Goal: Transaction & Acquisition: Purchase product/service

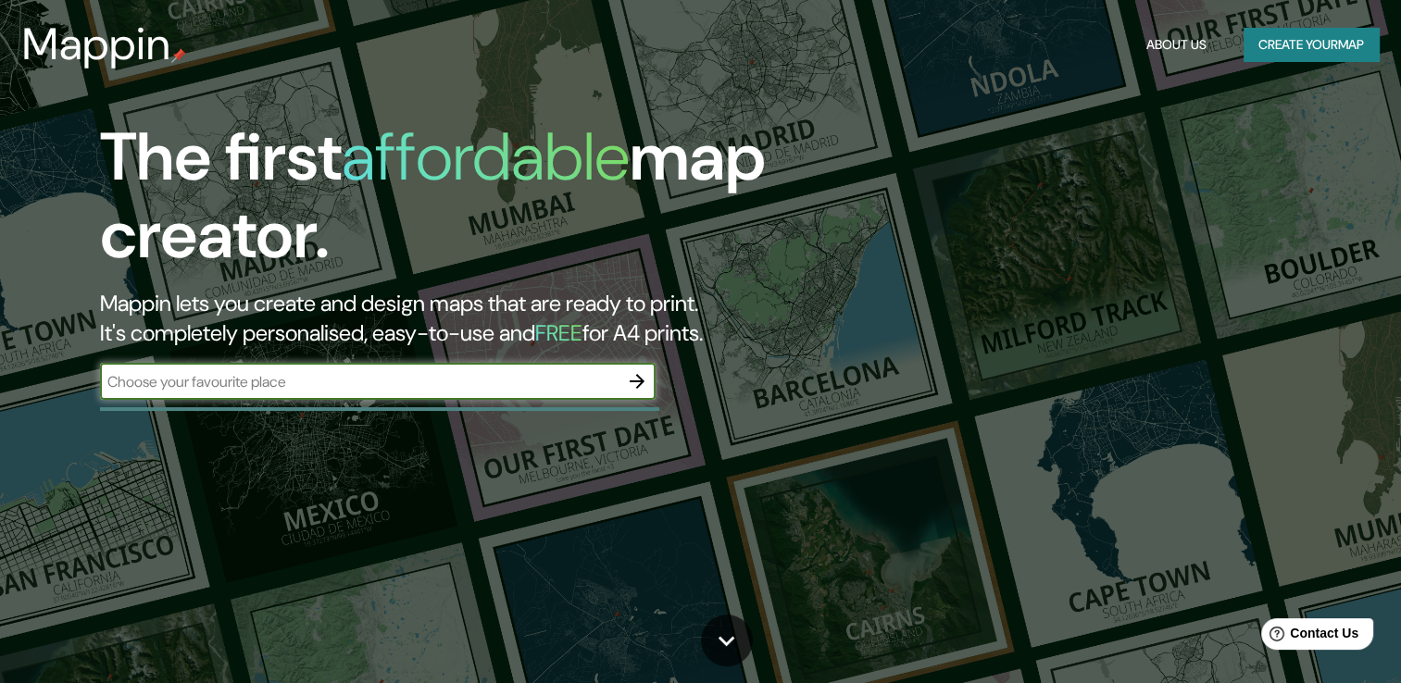
click at [467, 392] on div "​" at bounding box center [377, 381] width 555 height 37
type input "Aosta"
click at [642, 377] on icon "button" at bounding box center [637, 381] width 22 height 22
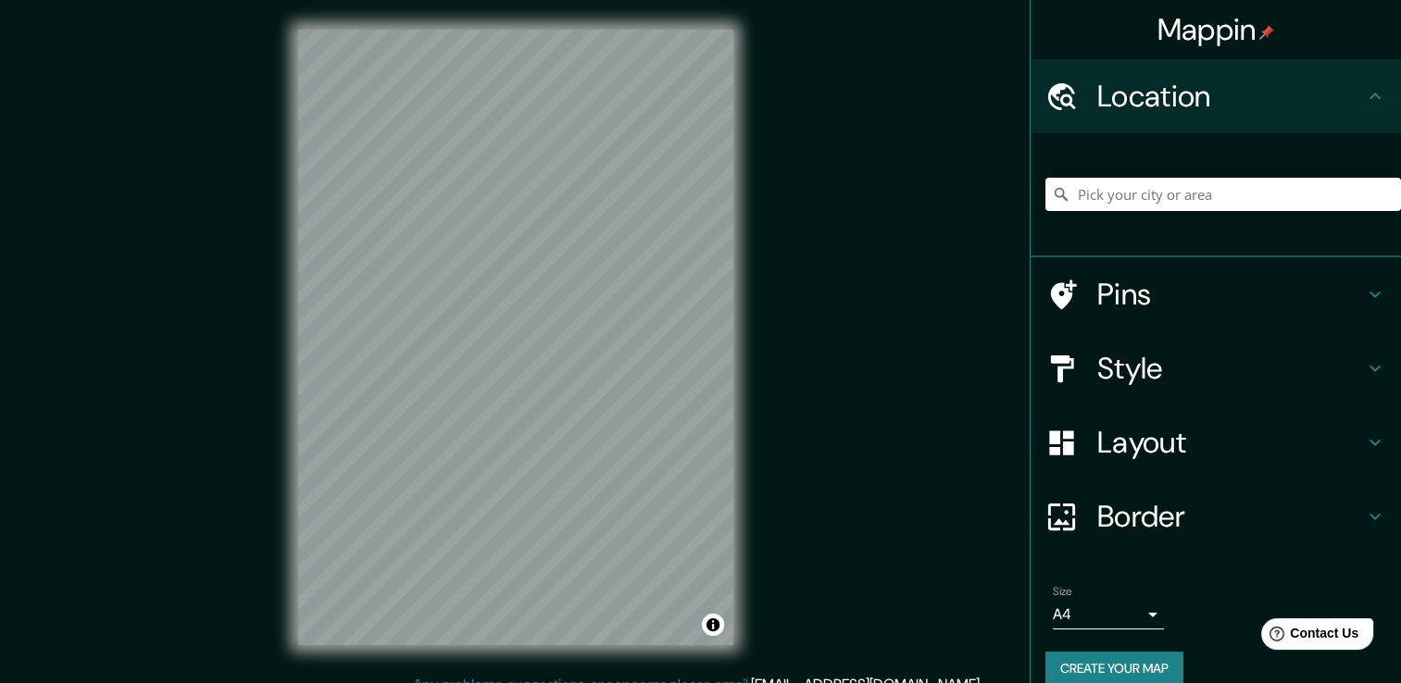
click at [726, 682] on html "Mappin Location Pins Style Layout Border Choose a border. Hint : you can make l…" at bounding box center [700, 341] width 1401 height 683
click at [915, 287] on div "Mappin Location Pins Style Layout Border Choose a border. Hint : you can make l…" at bounding box center [700, 352] width 1401 height 704
click at [927, 518] on div "Mappin Location Pins Style Layout Border Choose a border. Hint : you can make l…" at bounding box center [700, 352] width 1401 height 704
click at [968, 445] on div "Mappin Location Pins Style Layout Border Choose a border. Hint : you can make l…" at bounding box center [700, 352] width 1401 height 704
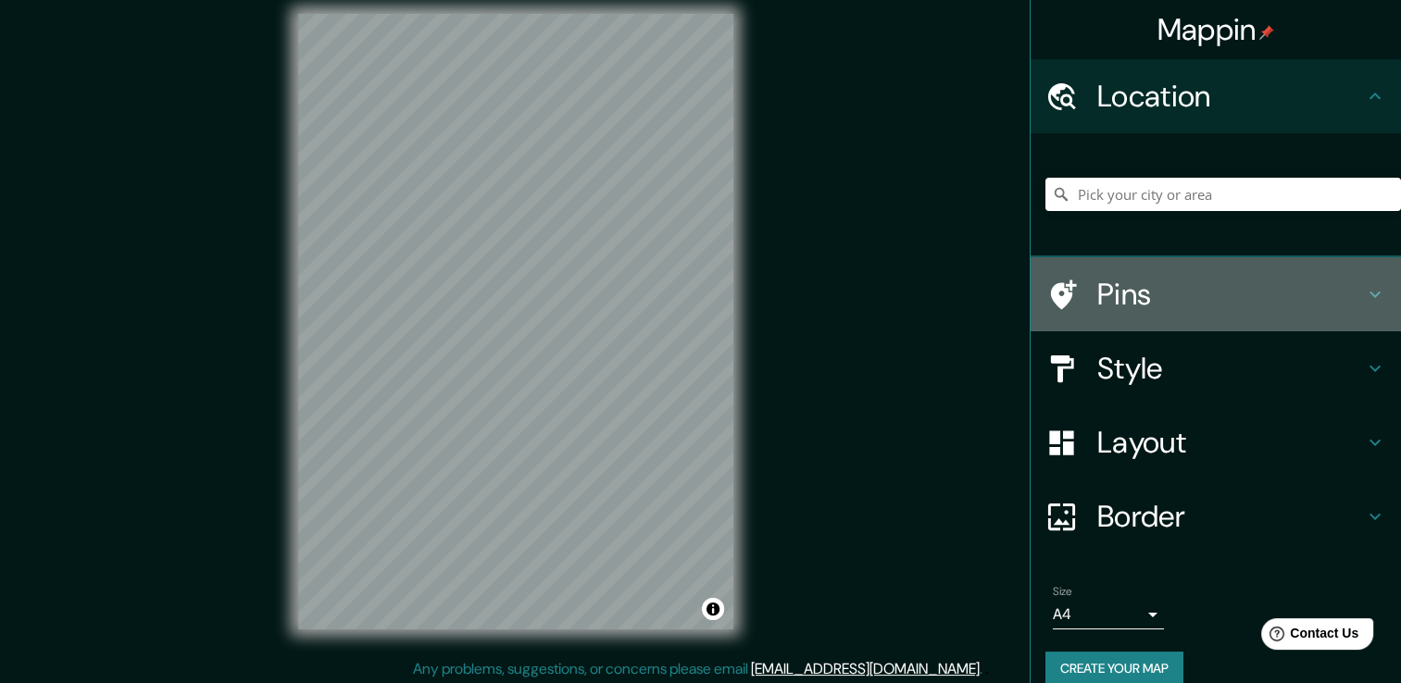
click at [1369, 293] on icon at bounding box center [1374, 295] width 11 height 6
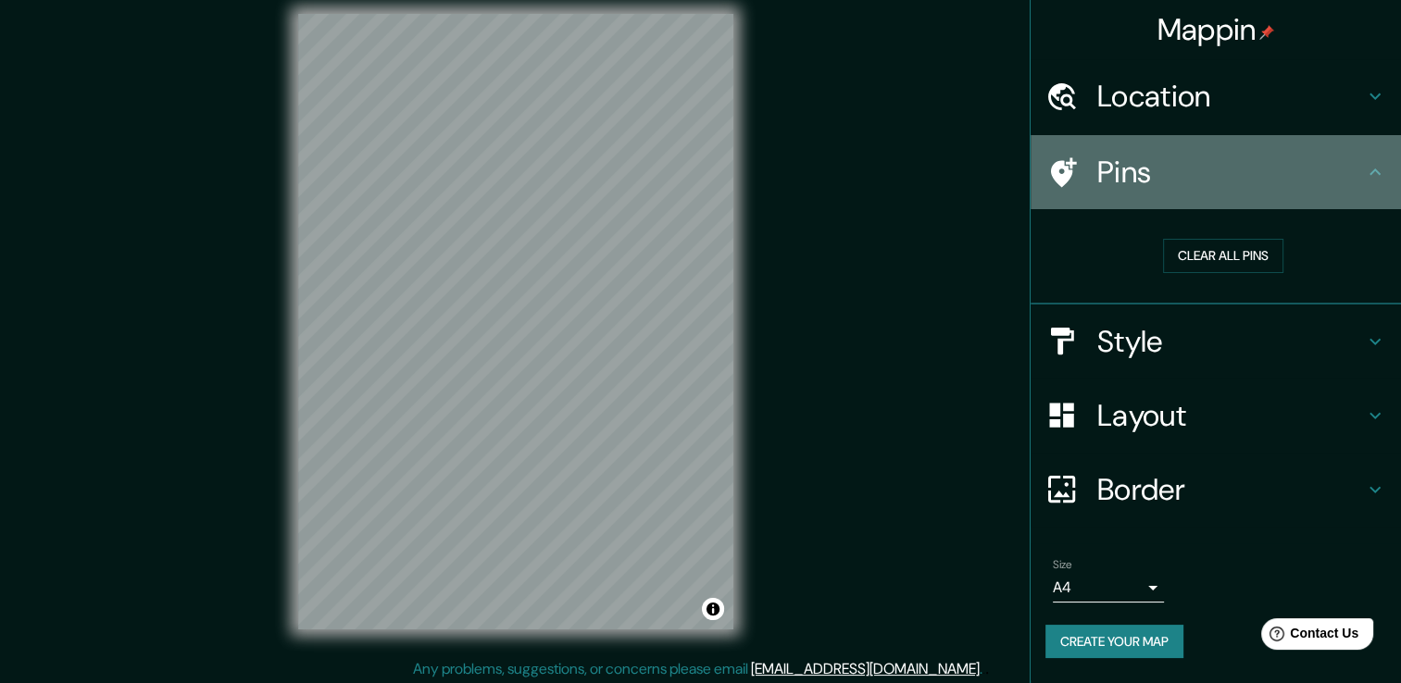
click at [1377, 183] on div "Pins" at bounding box center [1215, 172] width 370 height 74
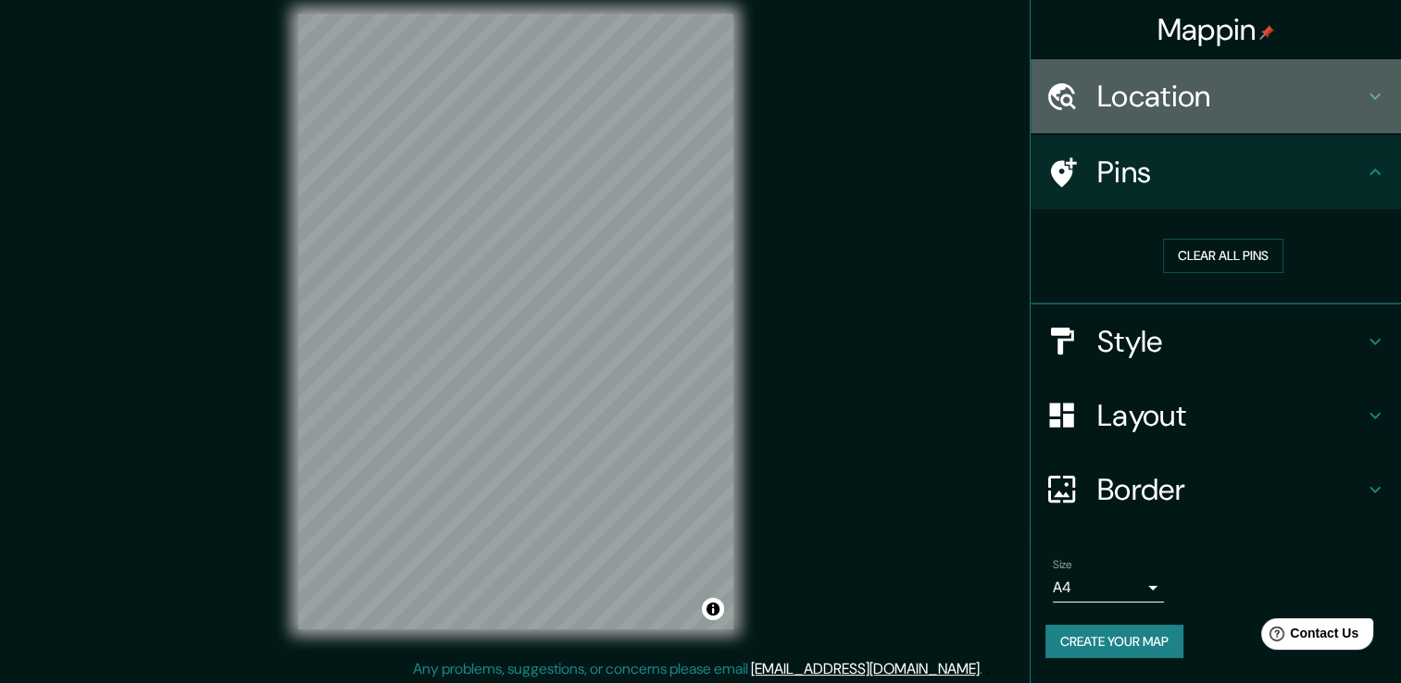
click at [1351, 91] on h4 "Location" at bounding box center [1230, 96] width 267 height 37
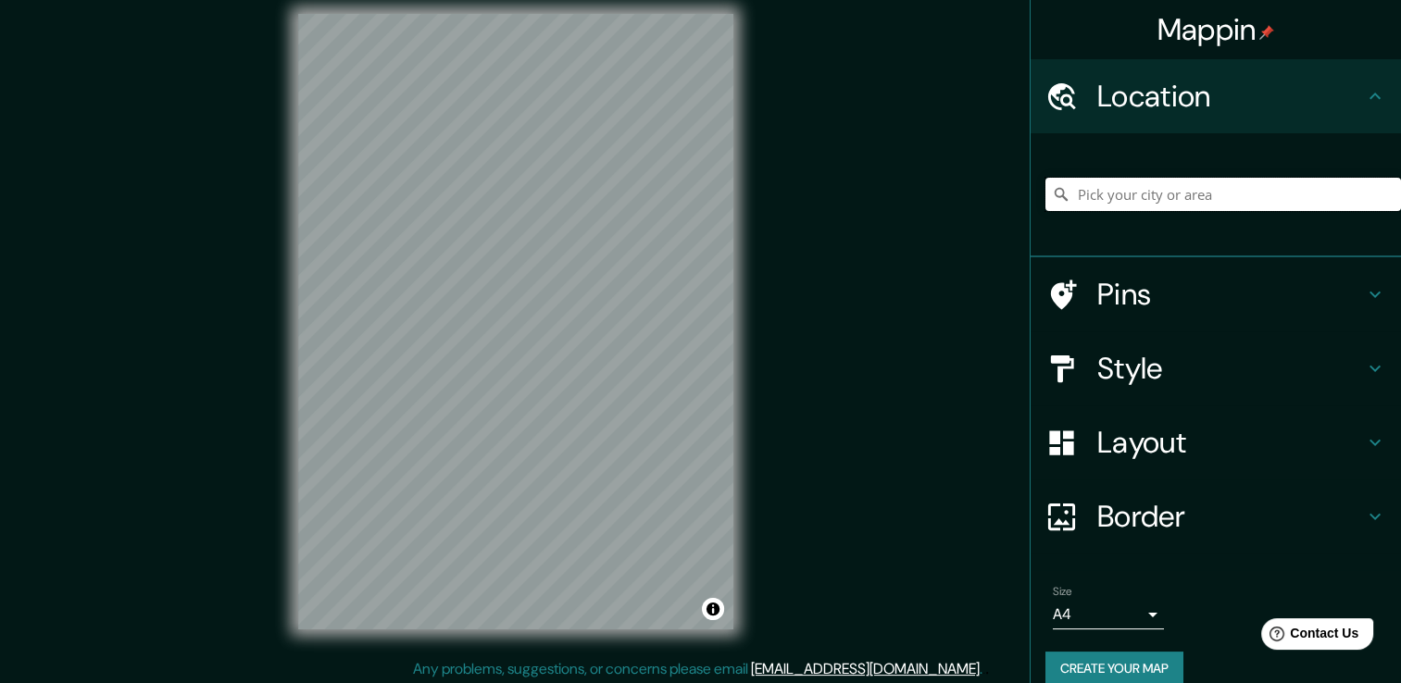
drag, startPoint x: 1178, startPoint y: 212, endPoint x: 1196, endPoint y: 188, distance: 29.8
click at [1196, 188] on input "Pick your city or area" at bounding box center [1222, 194] width 355 height 33
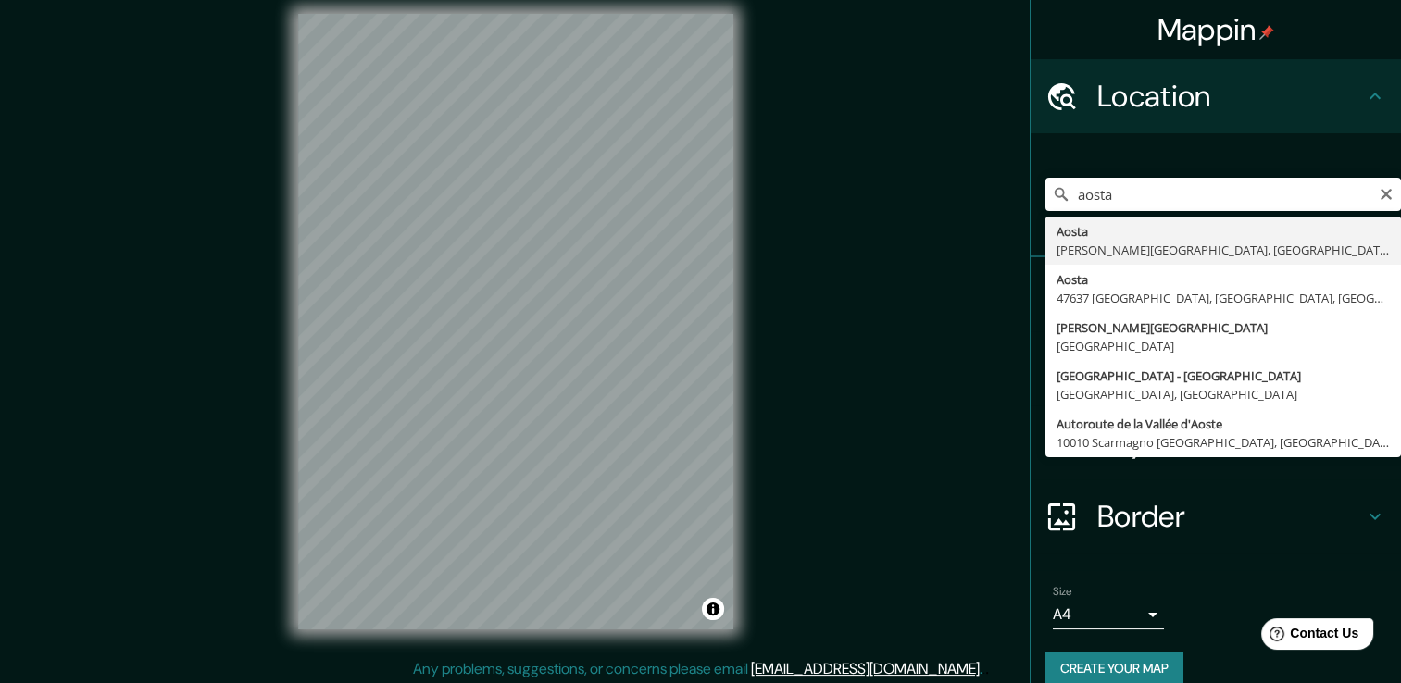
type input "[GEOGRAPHIC_DATA], [PERSON_NAME][GEOGRAPHIC_DATA], [GEOGRAPHIC_DATA]"
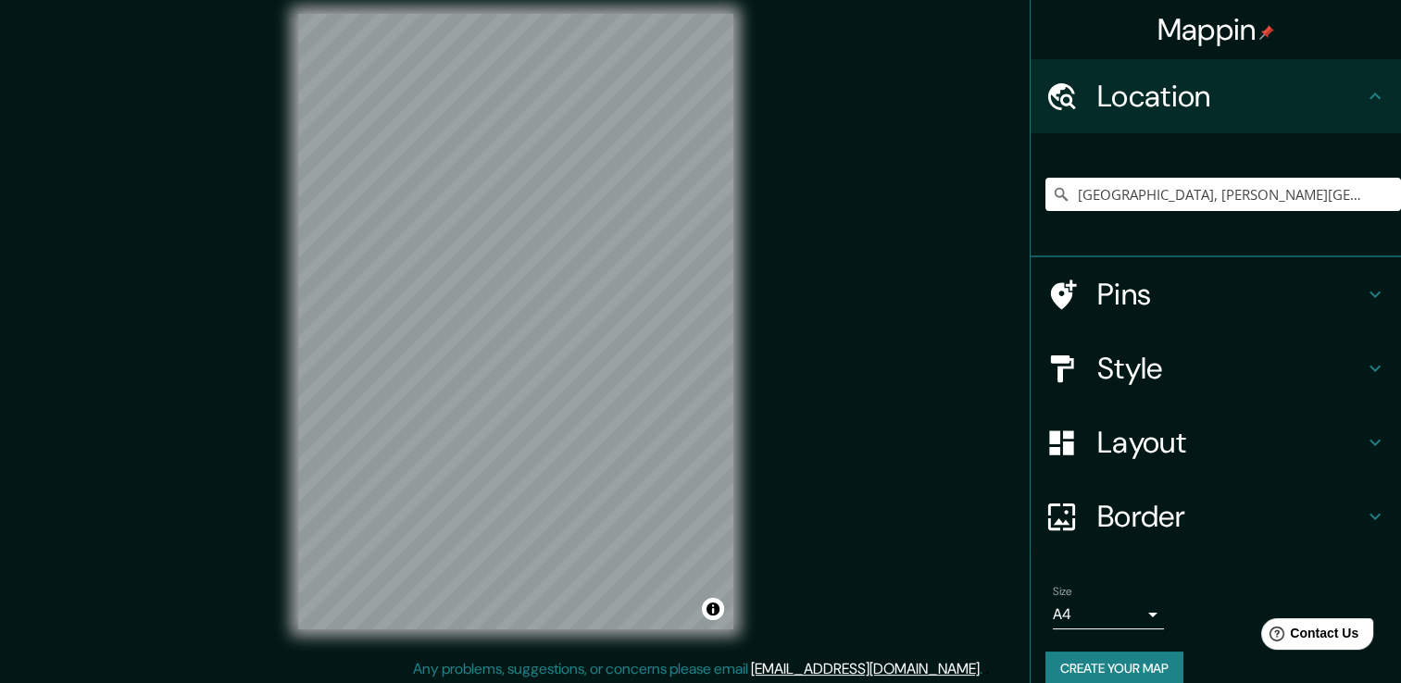
click at [405, 283] on div "Mappin Location [GEOGRAPHIC_DATA], [PERSON_NAME][GEOGRAPHIC_DATA], [GEOGRAPHIC_…" at bounding box center [700, 336] width 1401 height 704
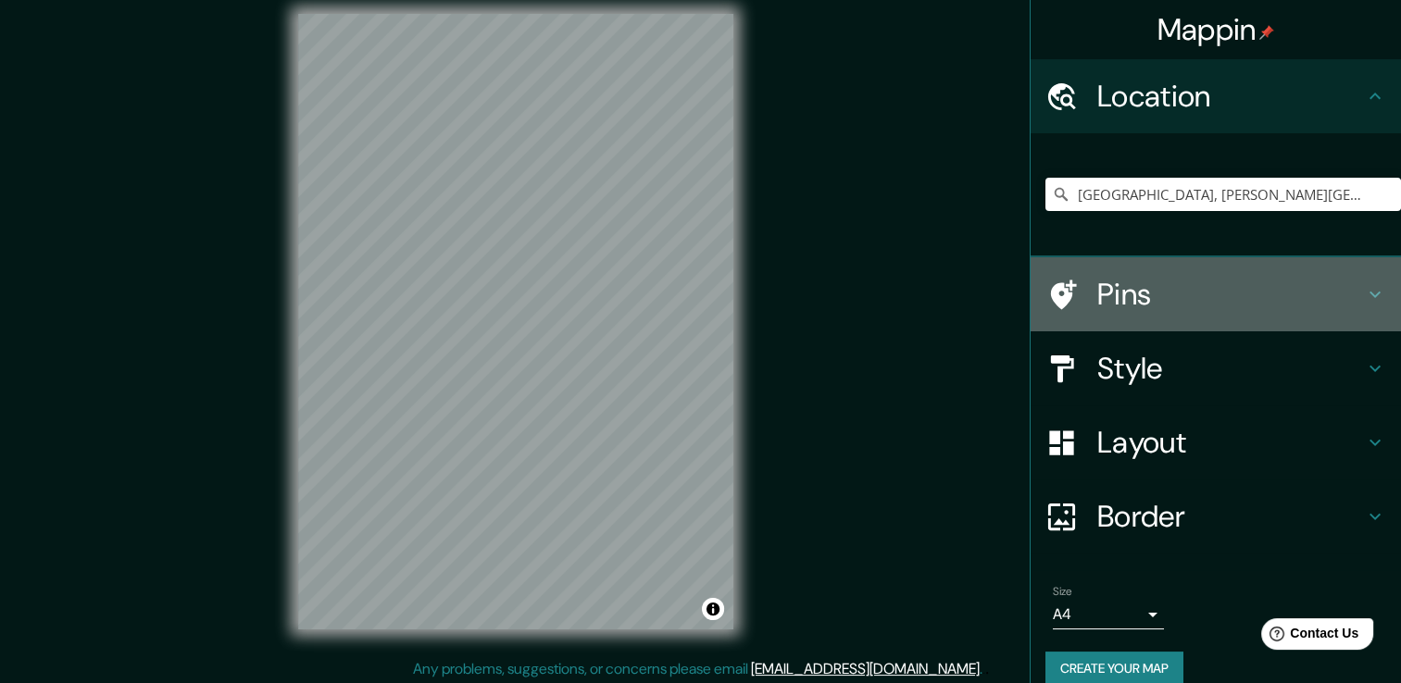
click at [1364, 300] on icon at bounding box center [1375, 294] width 22 height 22
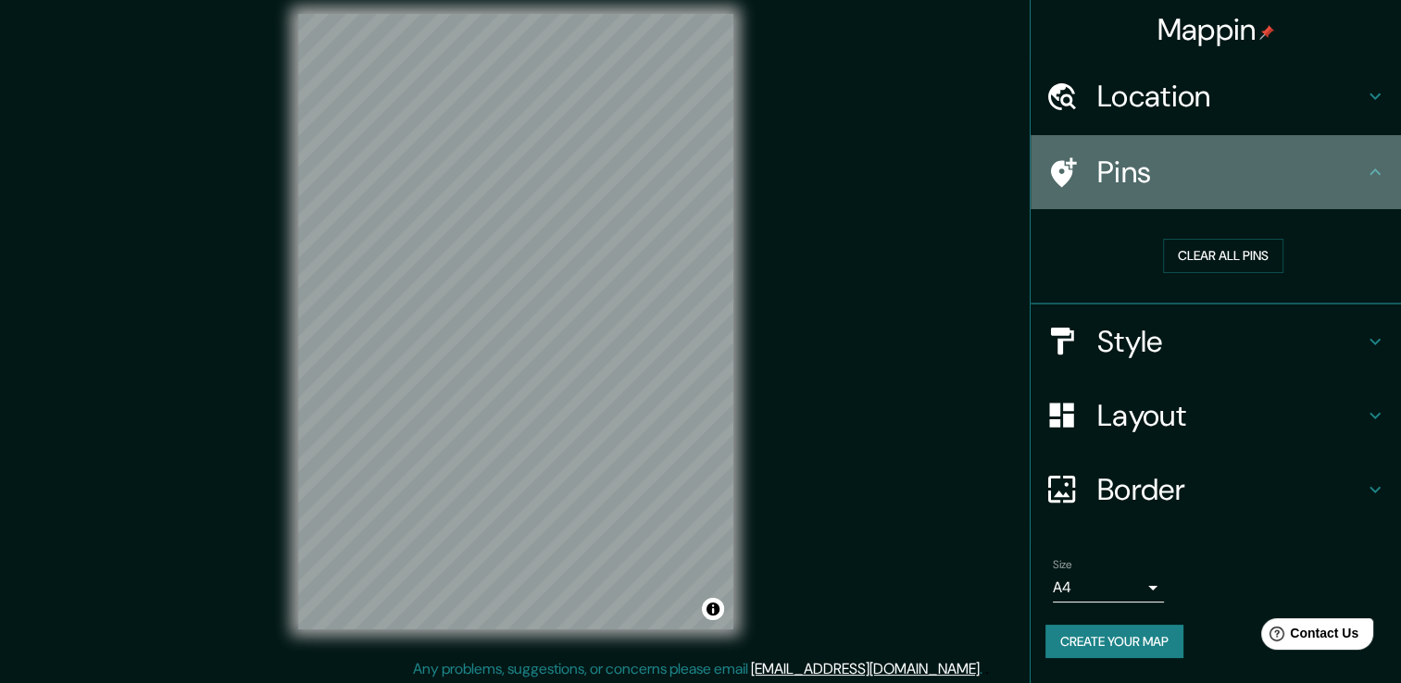
click at [1350, 173] on h4 "Pins" at bounding box center [1230, 172] width 267 height 37
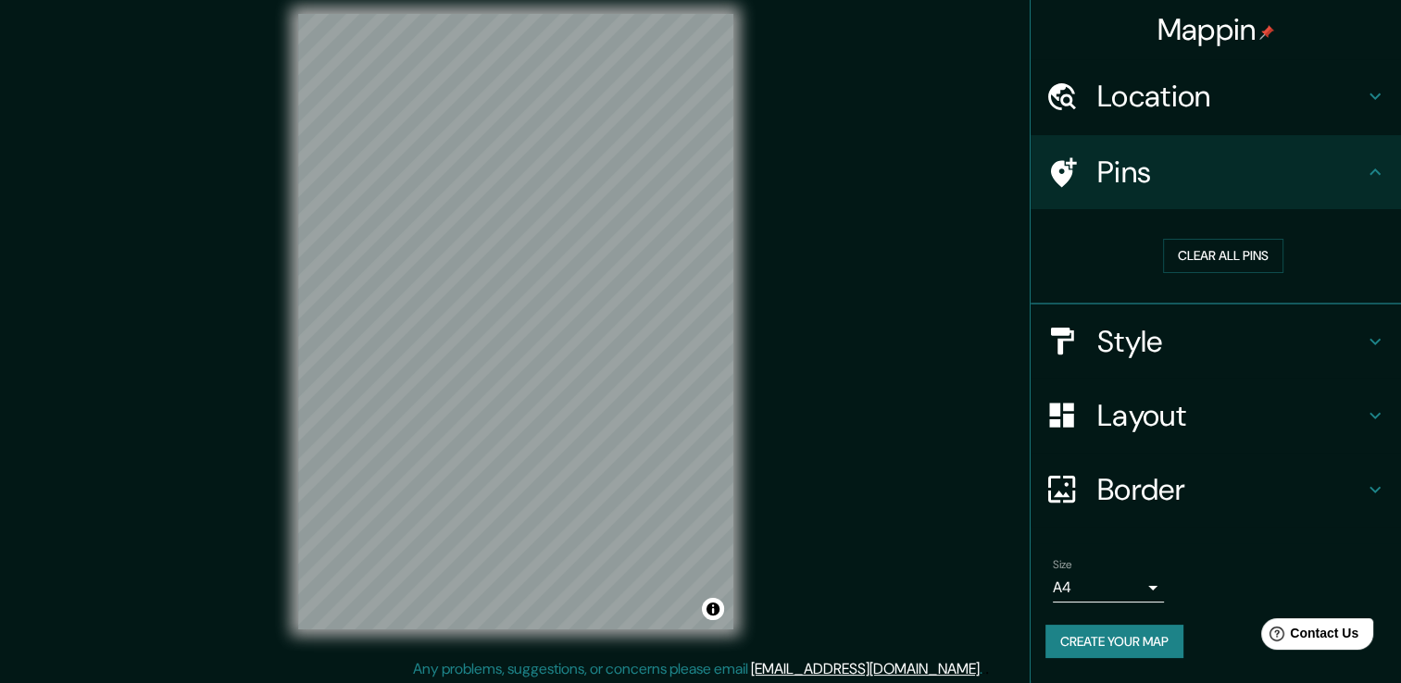
click at [1363, 337] on h4 "Style" at bounding box center [1230, 341] width 267 height 37
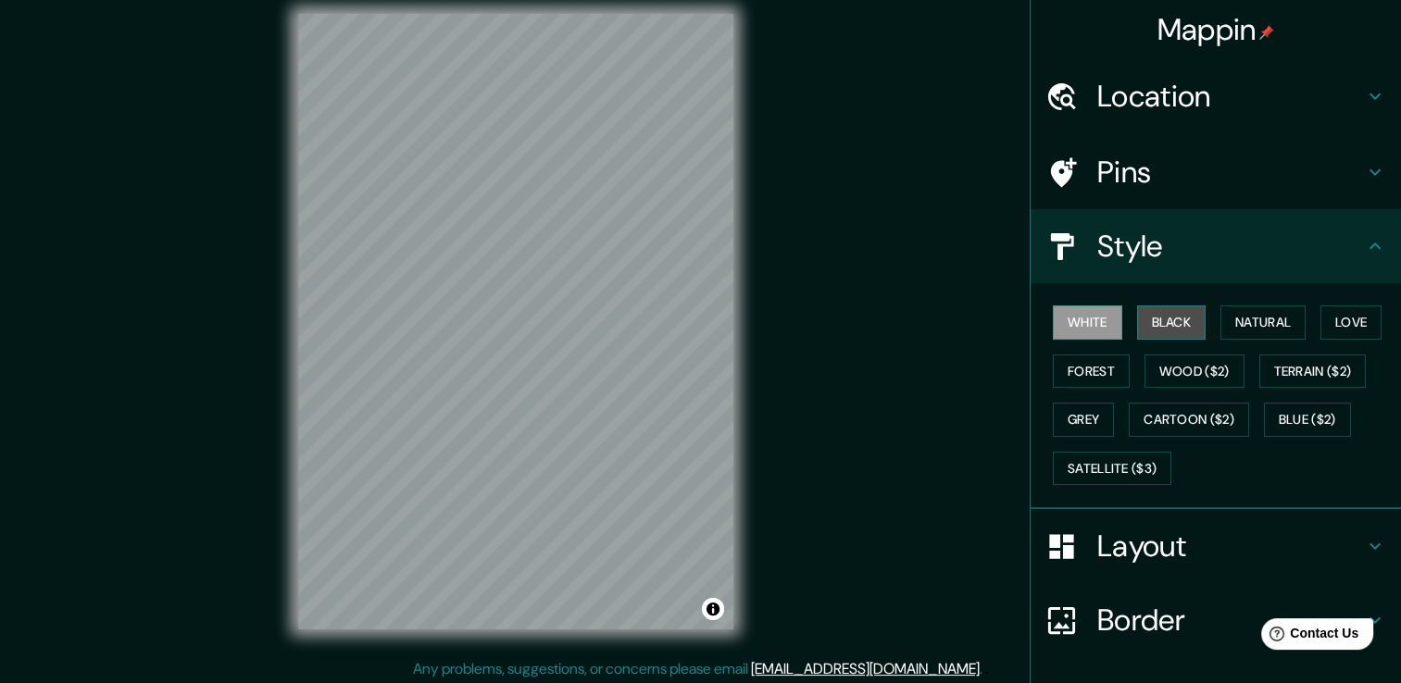
click at [1174, 323] on button "Black" at bounding box center [1171, 322] width 69 height 34
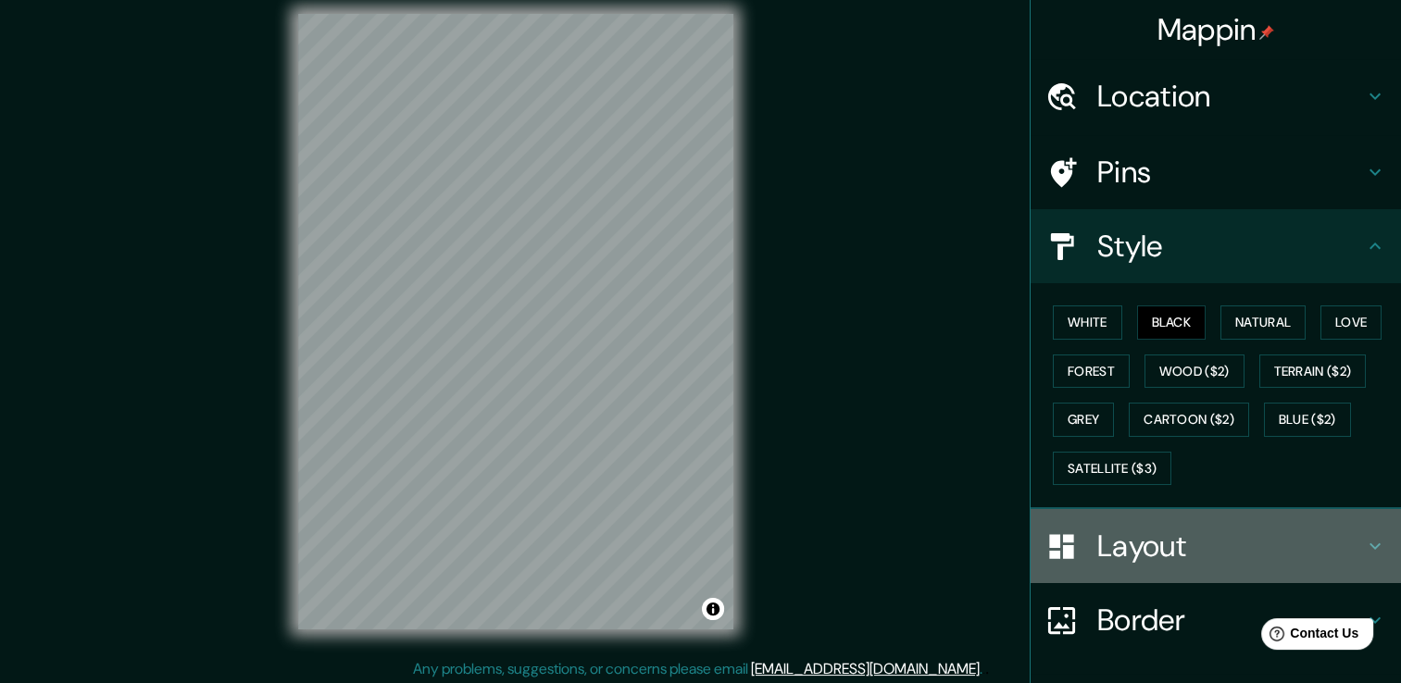
click at [1367, 537] on icon at bounding box center [1375, 546] width 22 height 22
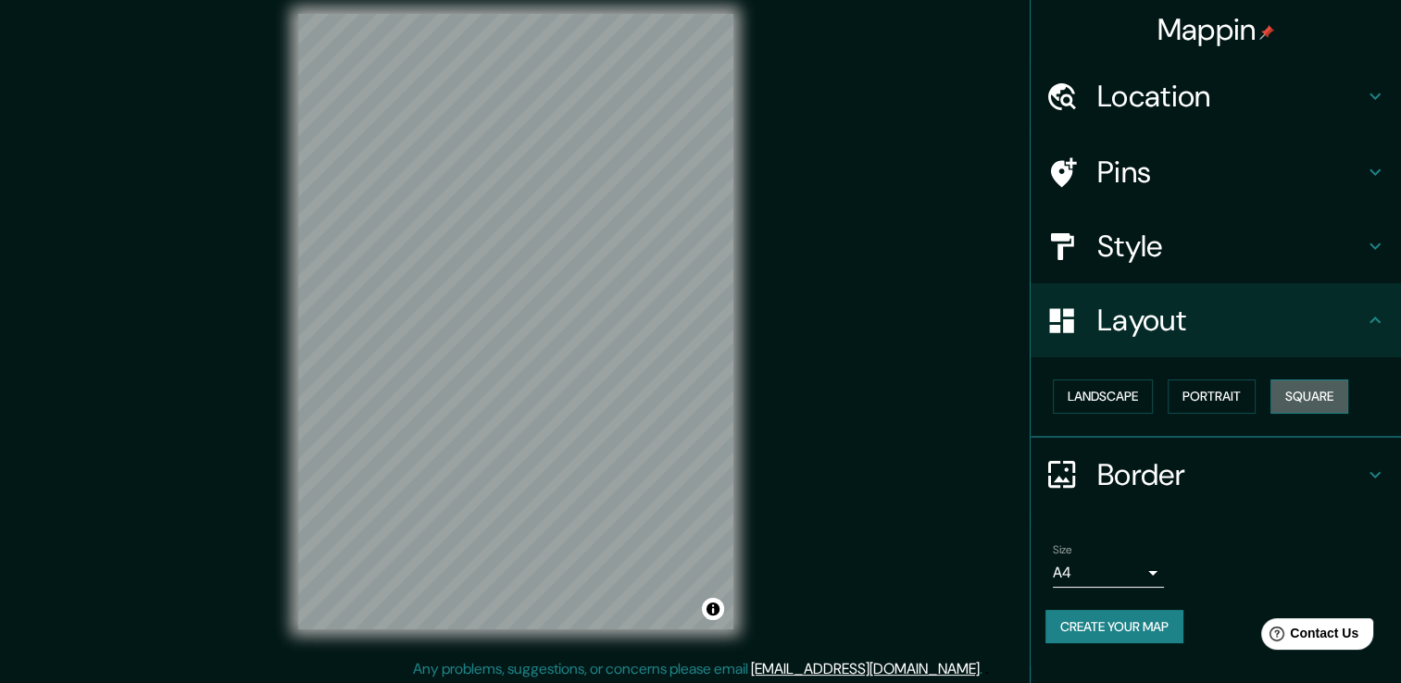
click at [1300, 389] on button "Square" at bounding box center [1309, 397] width 78 height 34
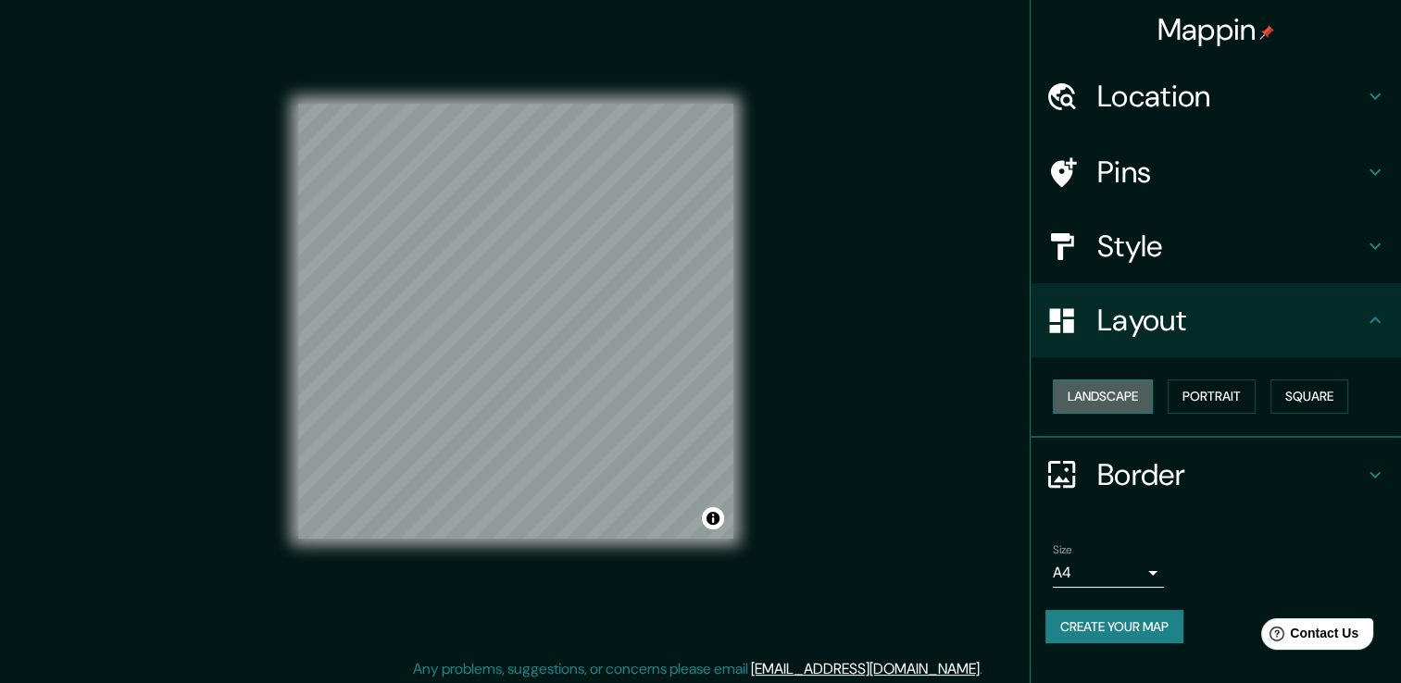
click at [1083, 398] on button "Landscape" at bounding box center [1102, 397] width 100 height 34
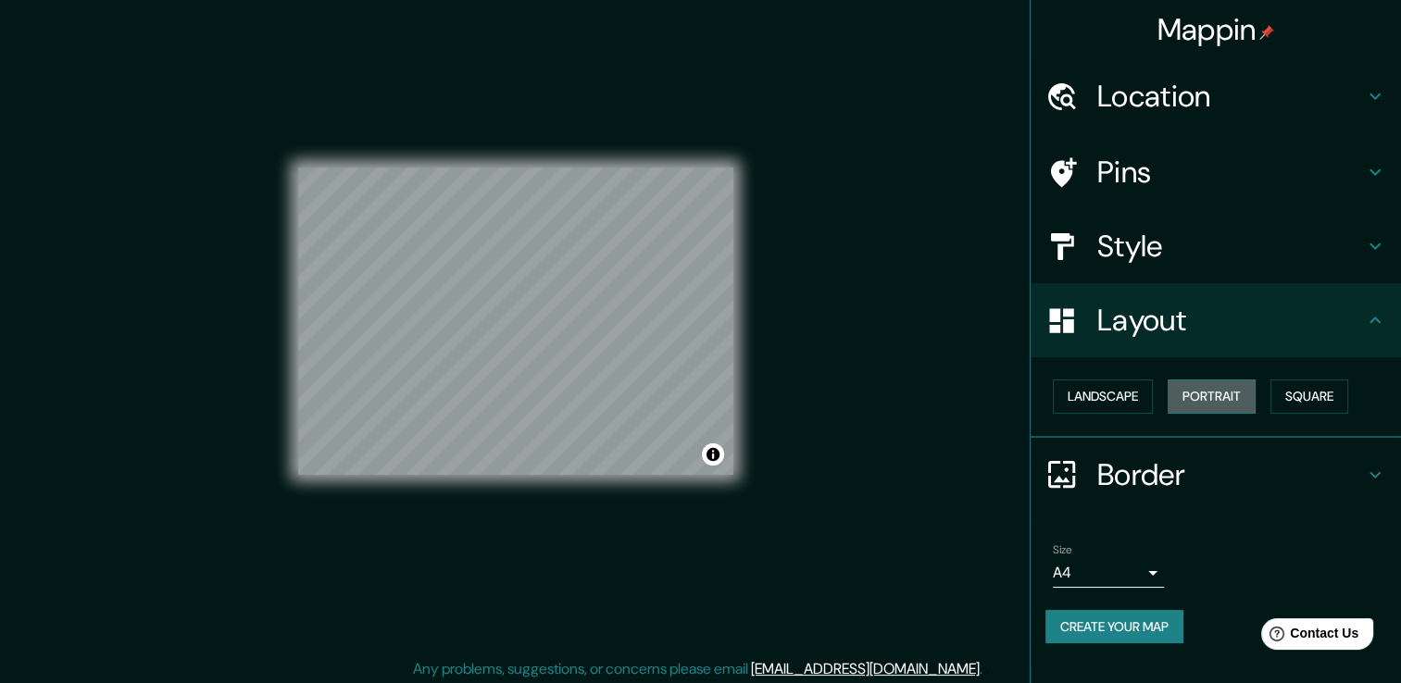
click at [1209, 389] on button "Portrait" at bounding box center [1211, 397] width 88 height 34
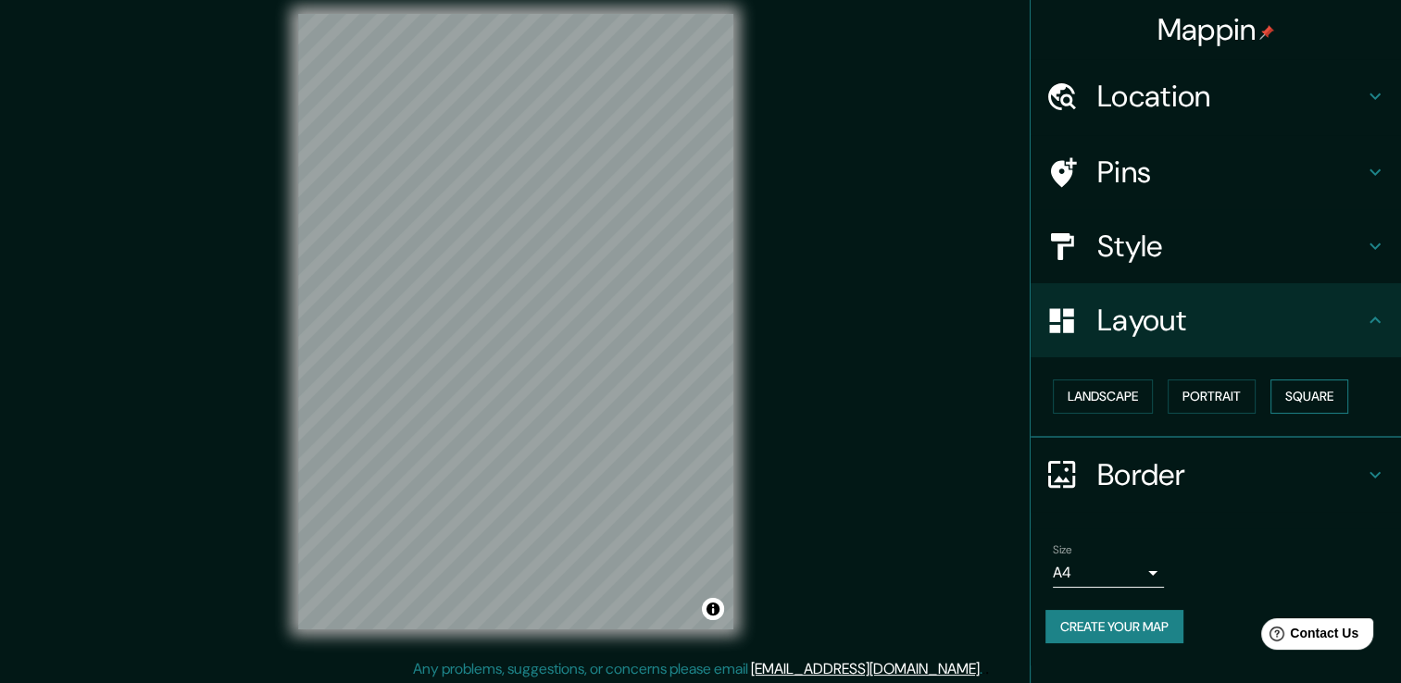
click at [1293, 383] on button "Square" at bounding box center [1309, 397] width 78 height 34
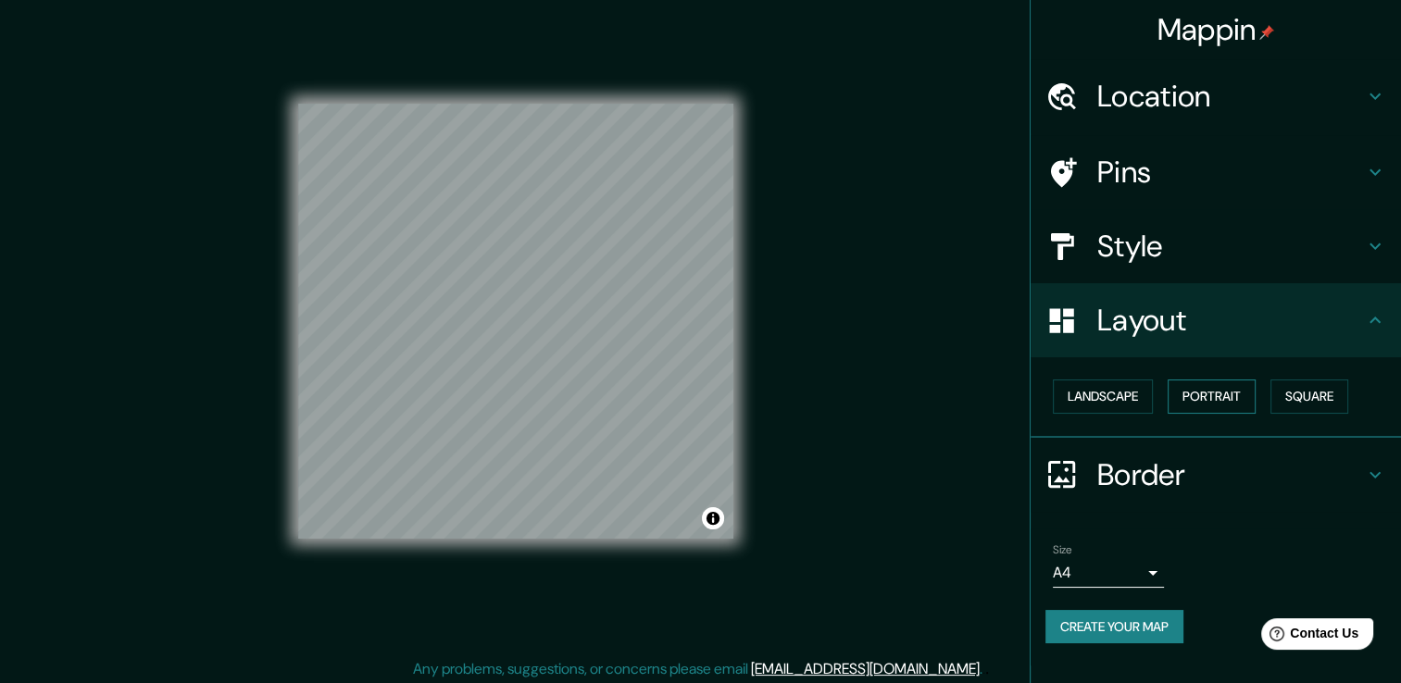
click at [1189, 387] on button "Portrait" at bounding box center [1211, 397] width 88 height 34
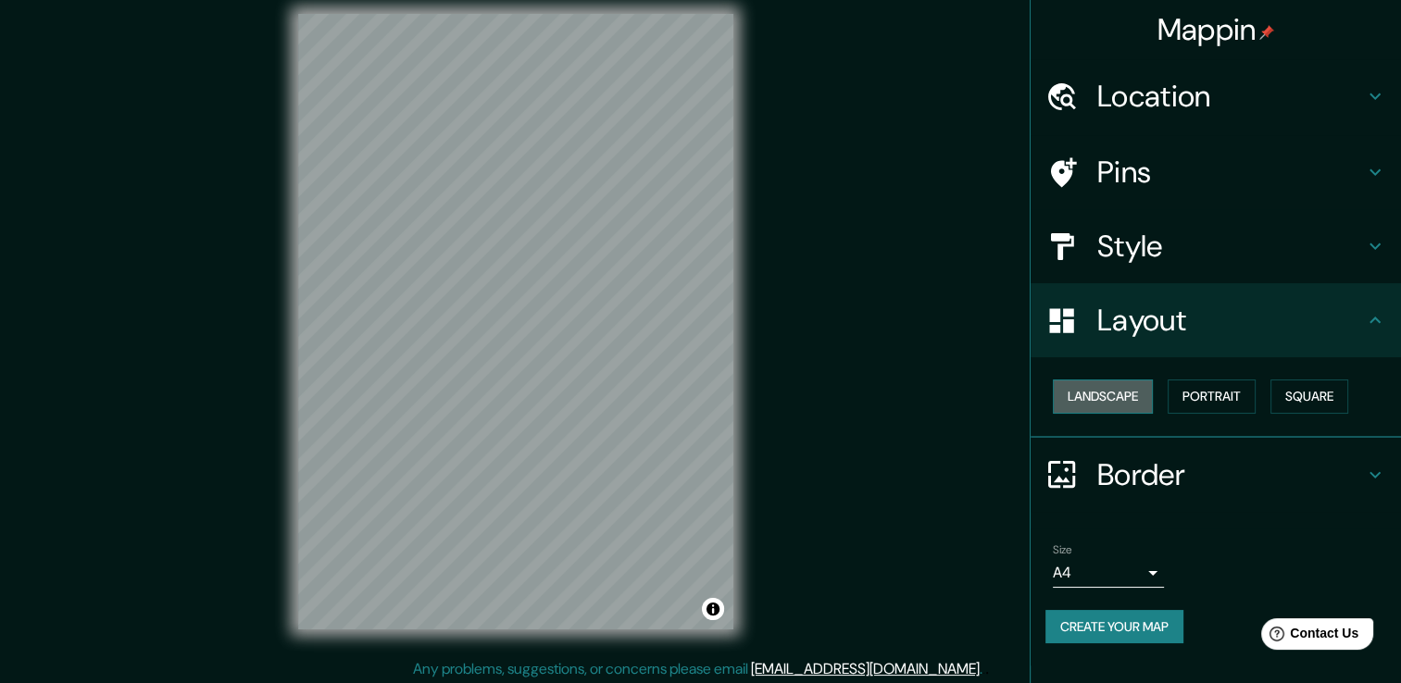
click at [1096, 411] on button "Landscape" at bounding box center [1102, 397] width 100 height 34
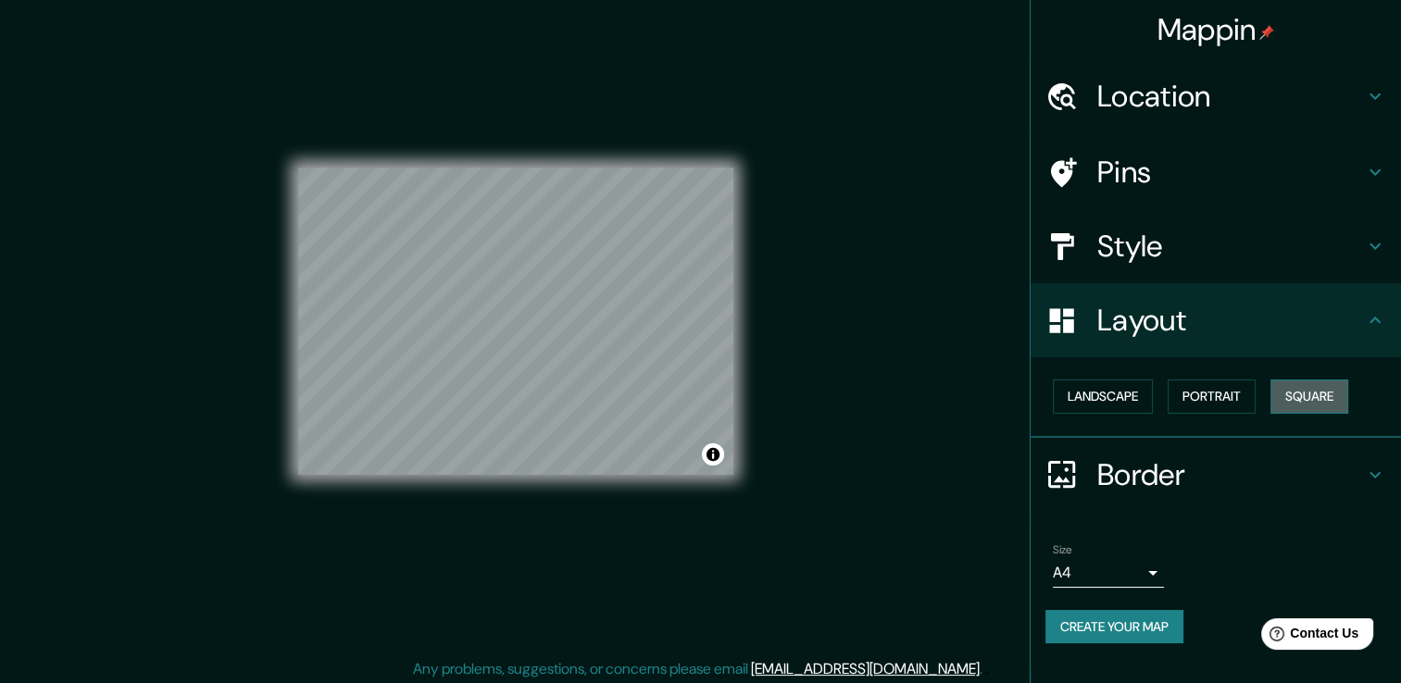
click at [1321, 402] on button "Square" at bounding box center [1309, 397] width 78 height 34
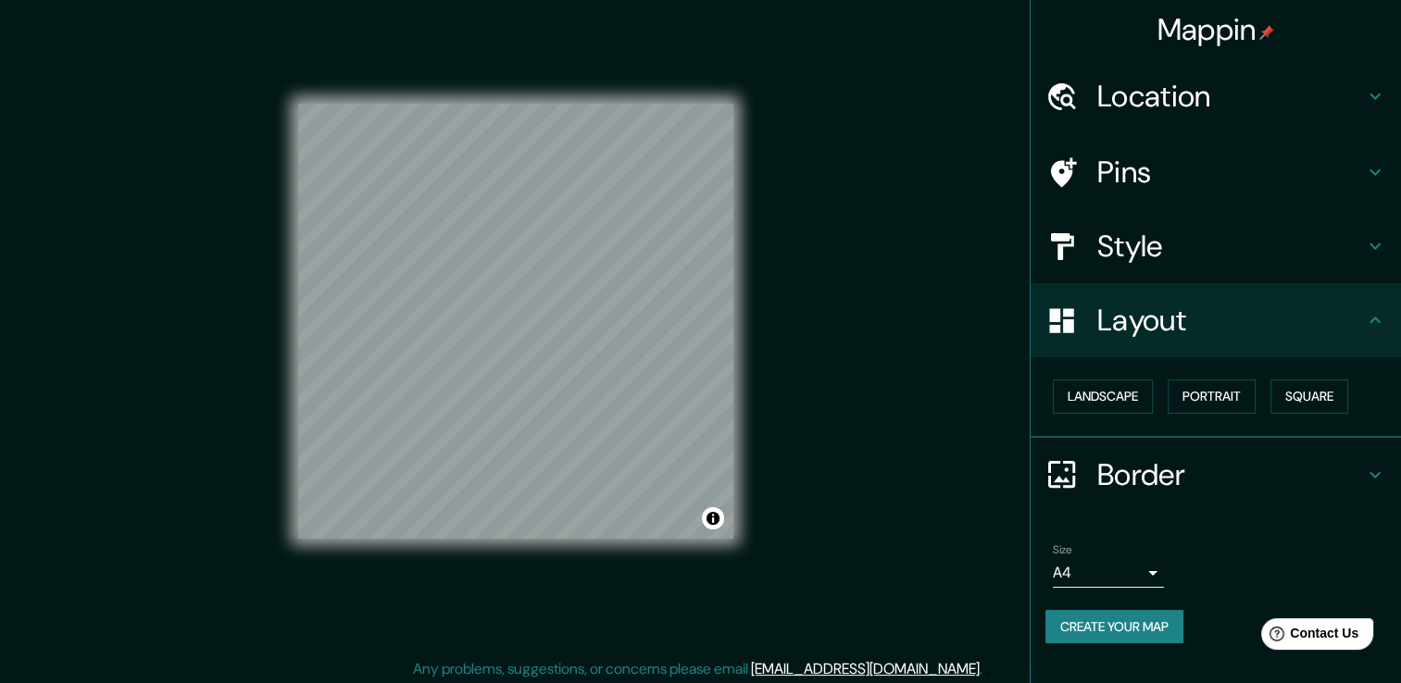
click at [1146, 564] on body "Mappin Location [GEOGRAPHIC_DATA], [PERSON_NAME][GEOGRAPHIC_DATA], [GEOGRAPHIC_…" at bounding box center [700, 325] width 1401 height 683
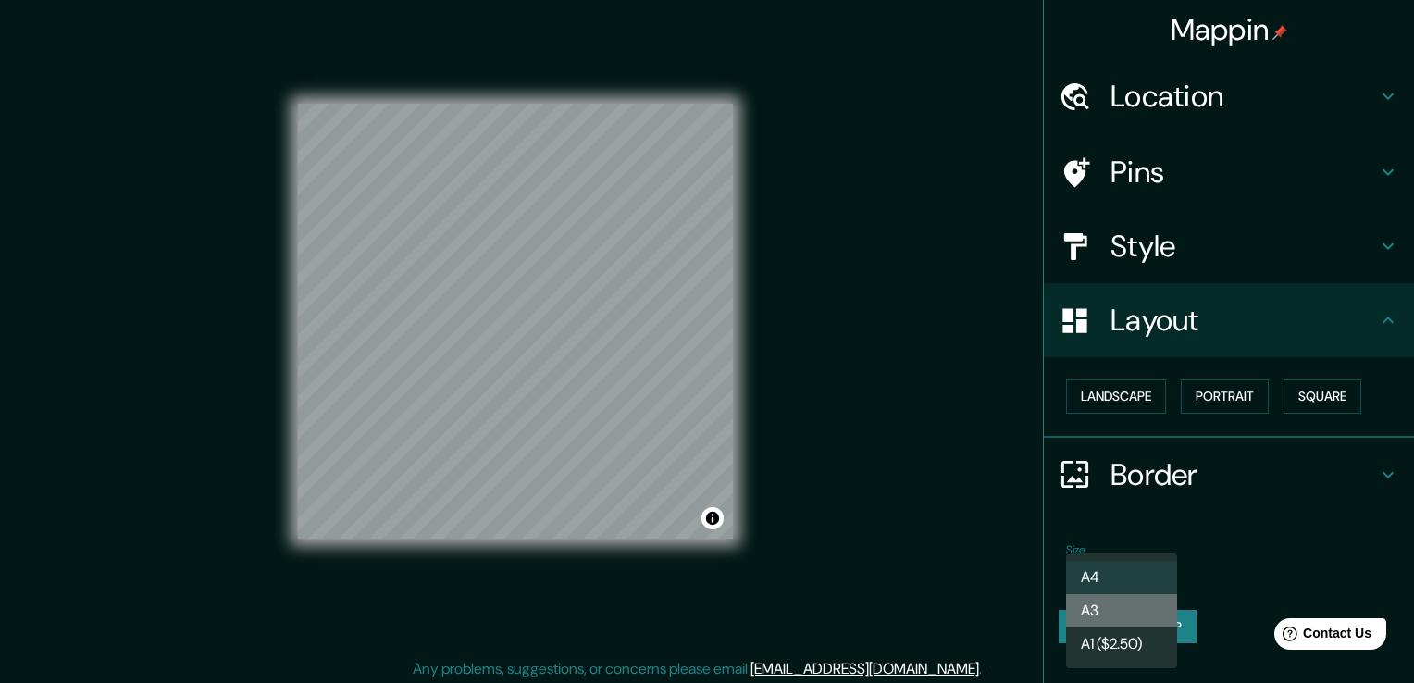
click at [1136, 606] on li "A3" at bounding box center [1121, 610] width 111 height 33
type input "a4"
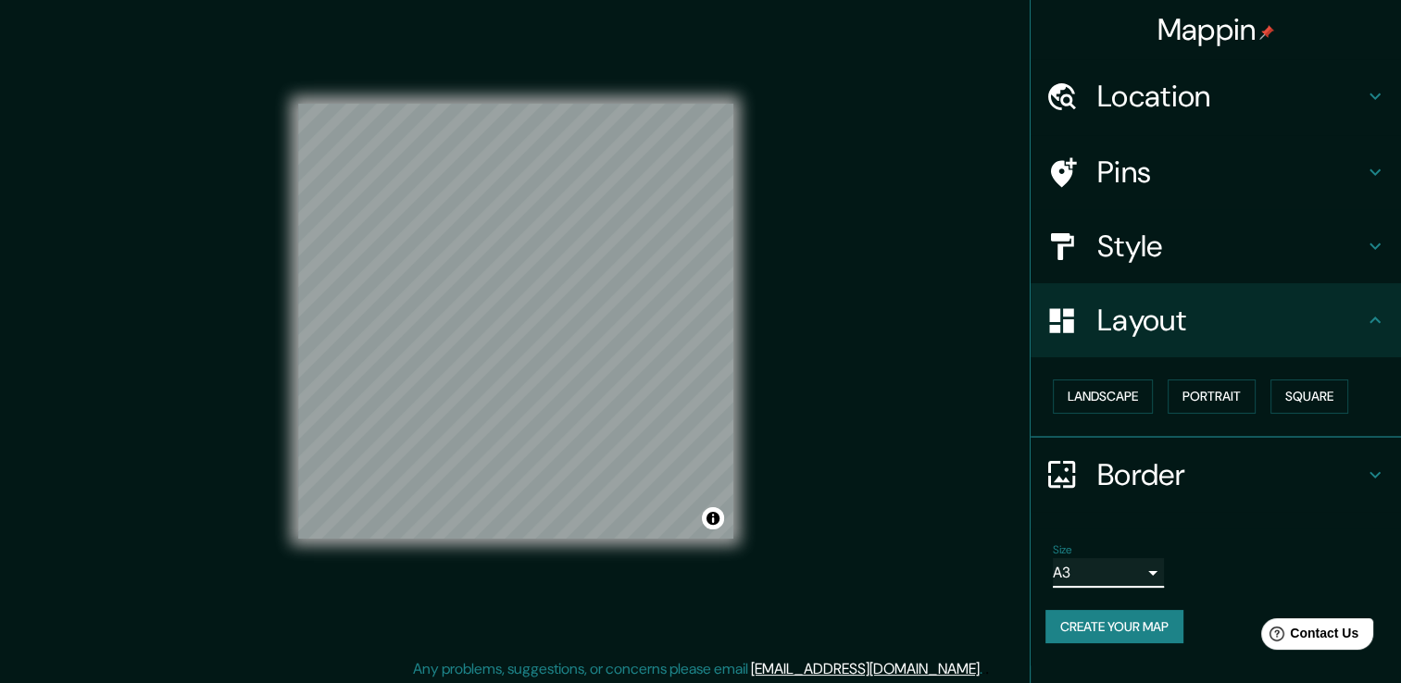
scroll to position [0, 0]
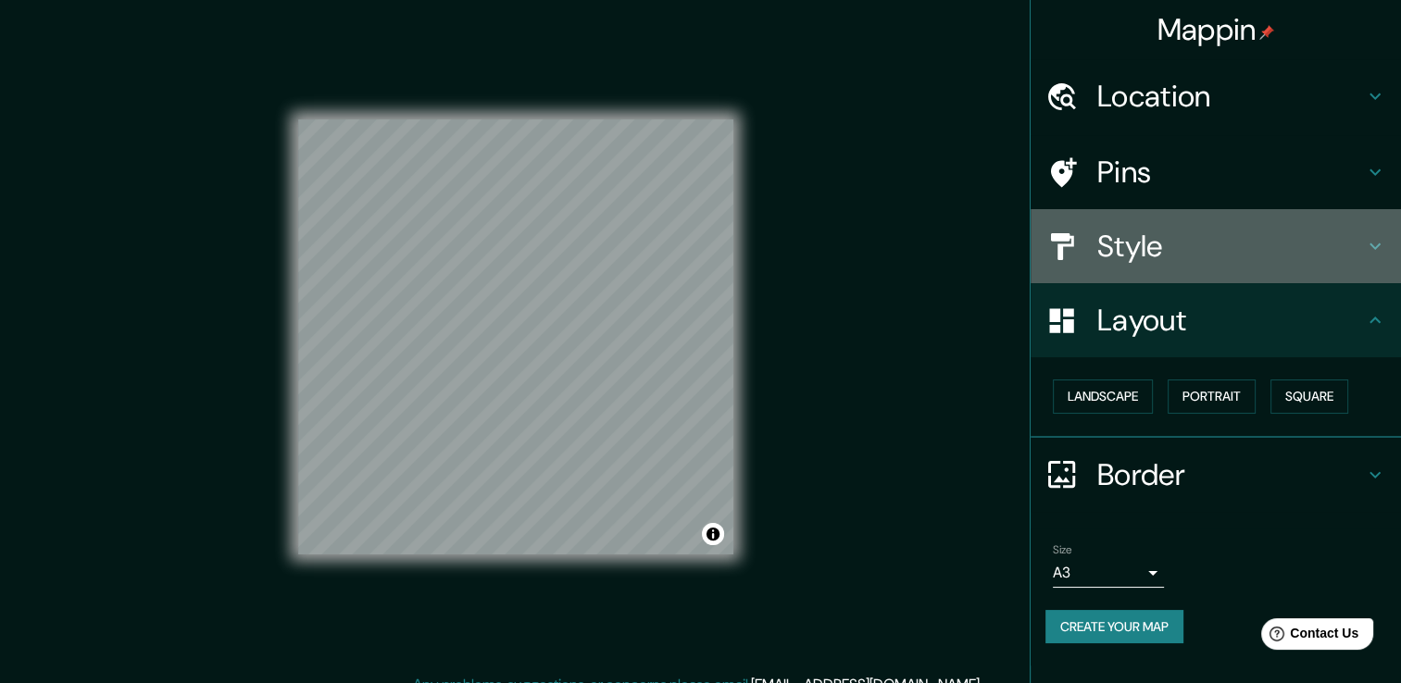
click at [1200, 243] on h4 "Style" at bounding box center [1230, 246] width 267 height 37
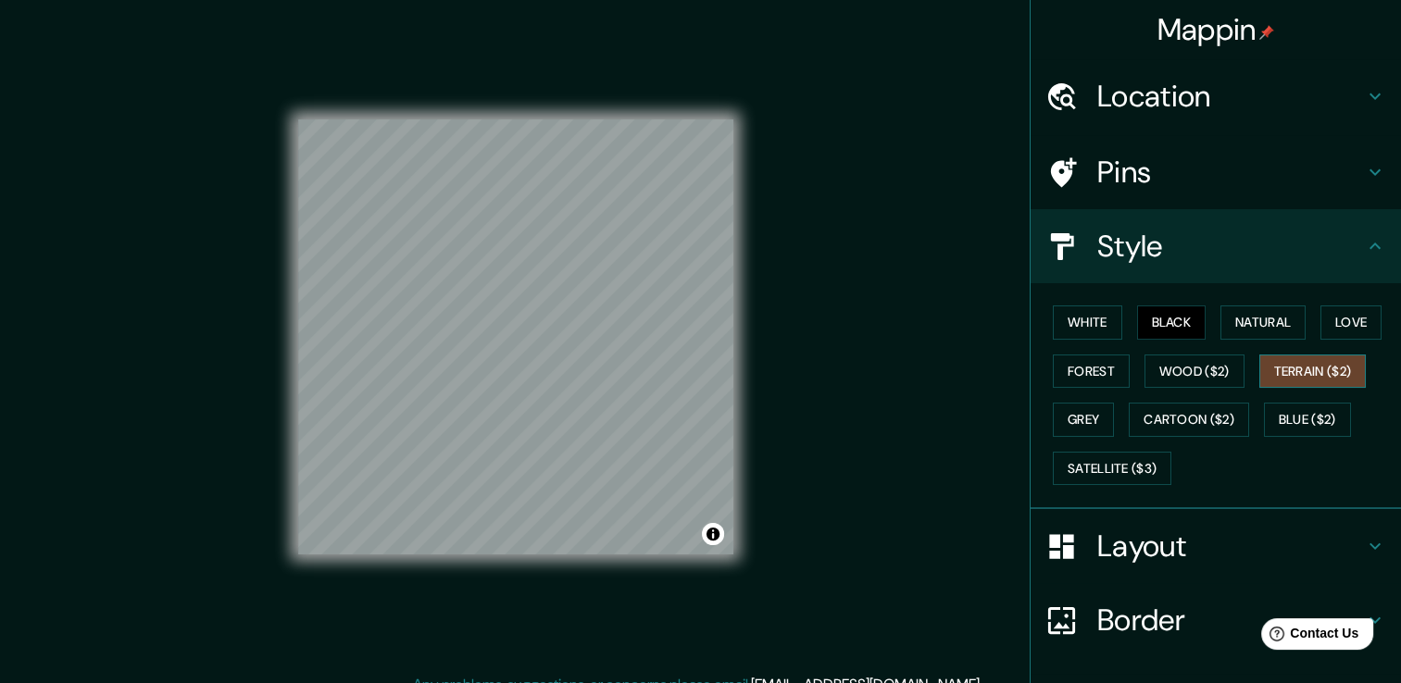
click at [1259, 364] on button "Terrain ($2)" at bounding box center [1312, 372] width 107 height 34
click at [1167, 328] on button "Black" at bounding box center [1171, 322] width 69 height 34
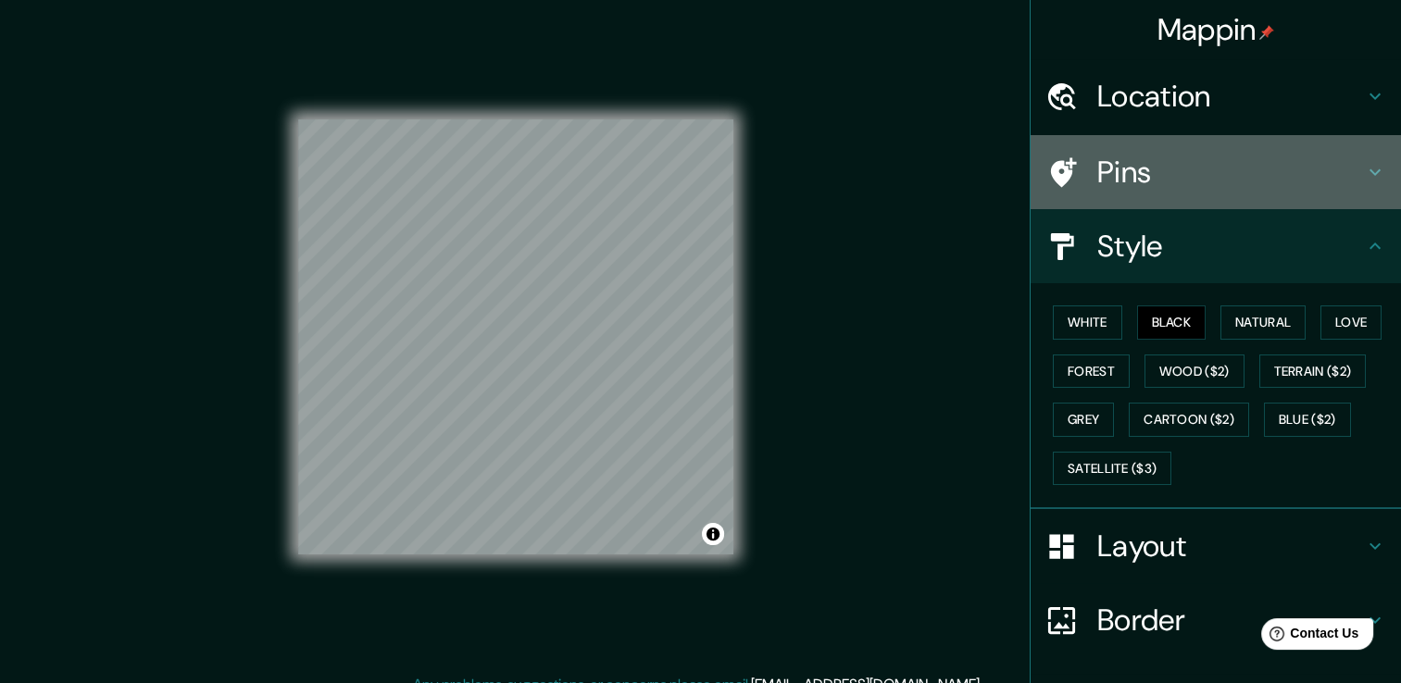
click at [1259, 187] on h4 "Pins" at bounding box center [1230, 172] width 267 height 37
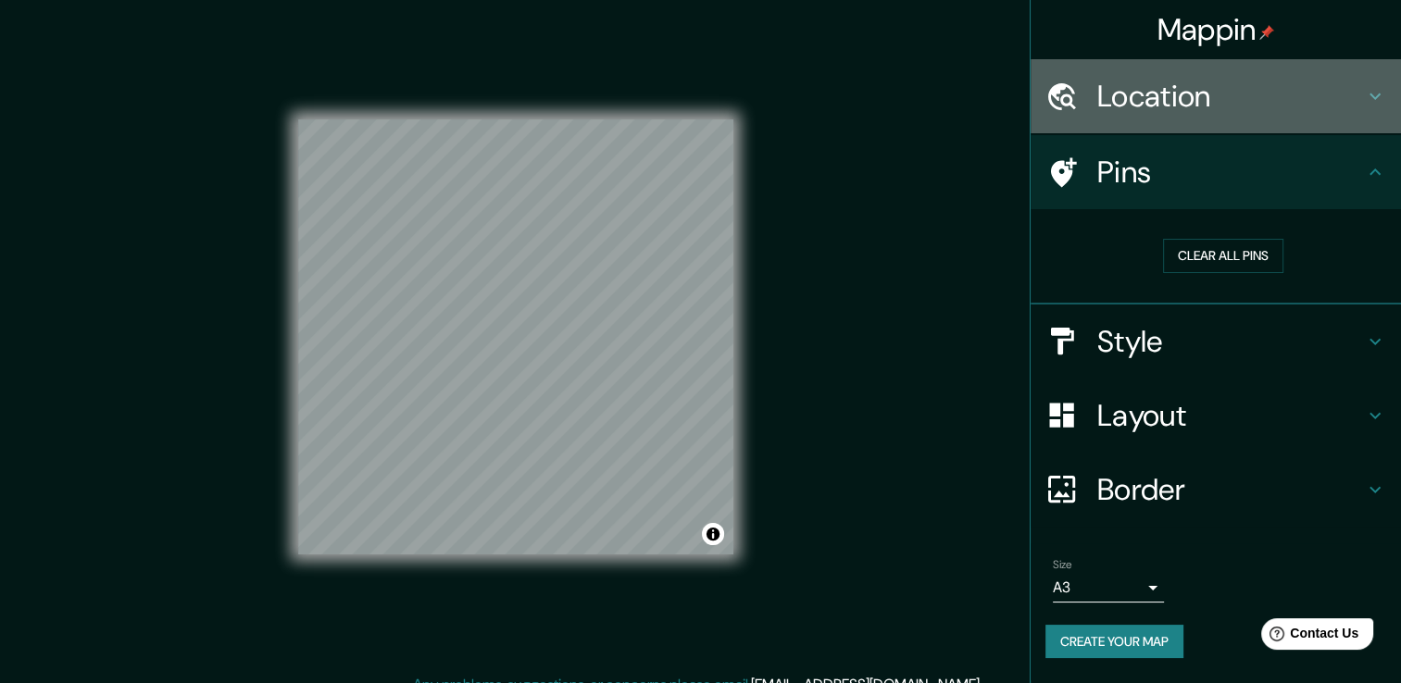
click at [1261, 100] on h4 "Location" at bounding box center [1230, 96] width 267 height 37
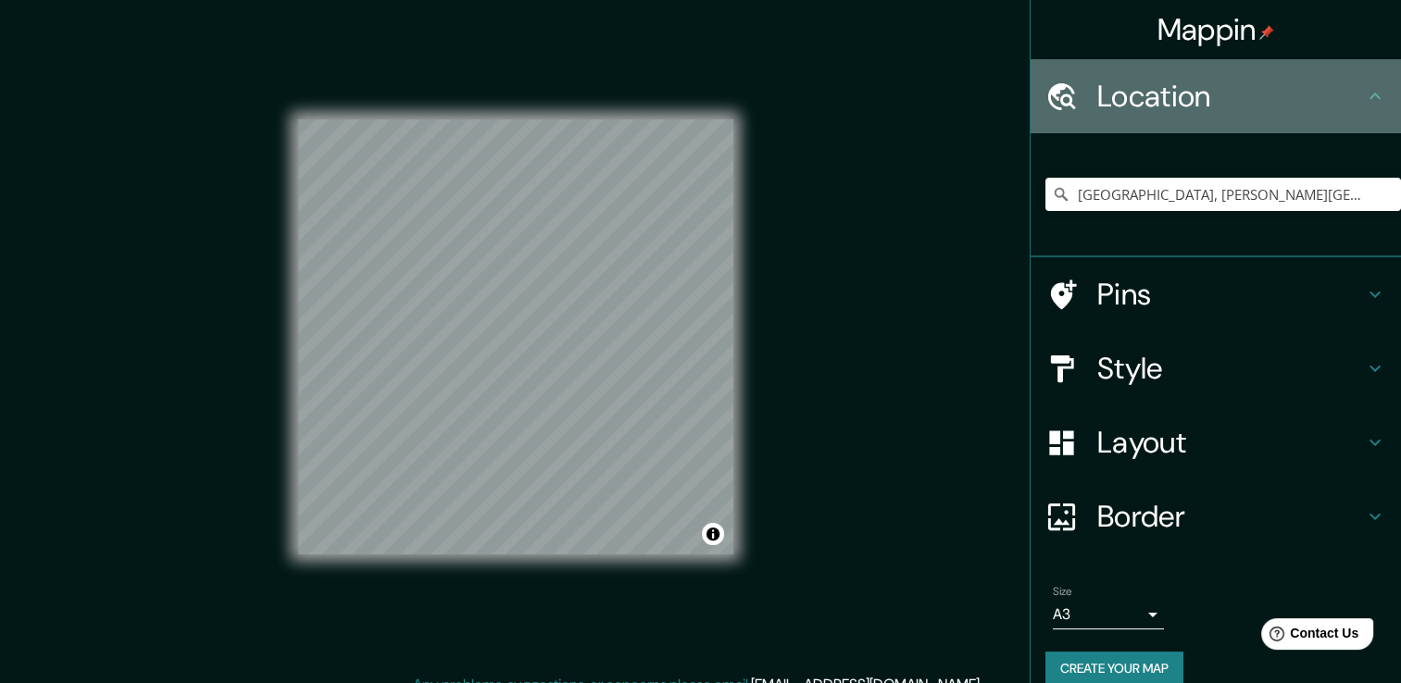
click at [1261, 100] on h4 "Location" at bounding box center [1230, 96] width 267 height 37
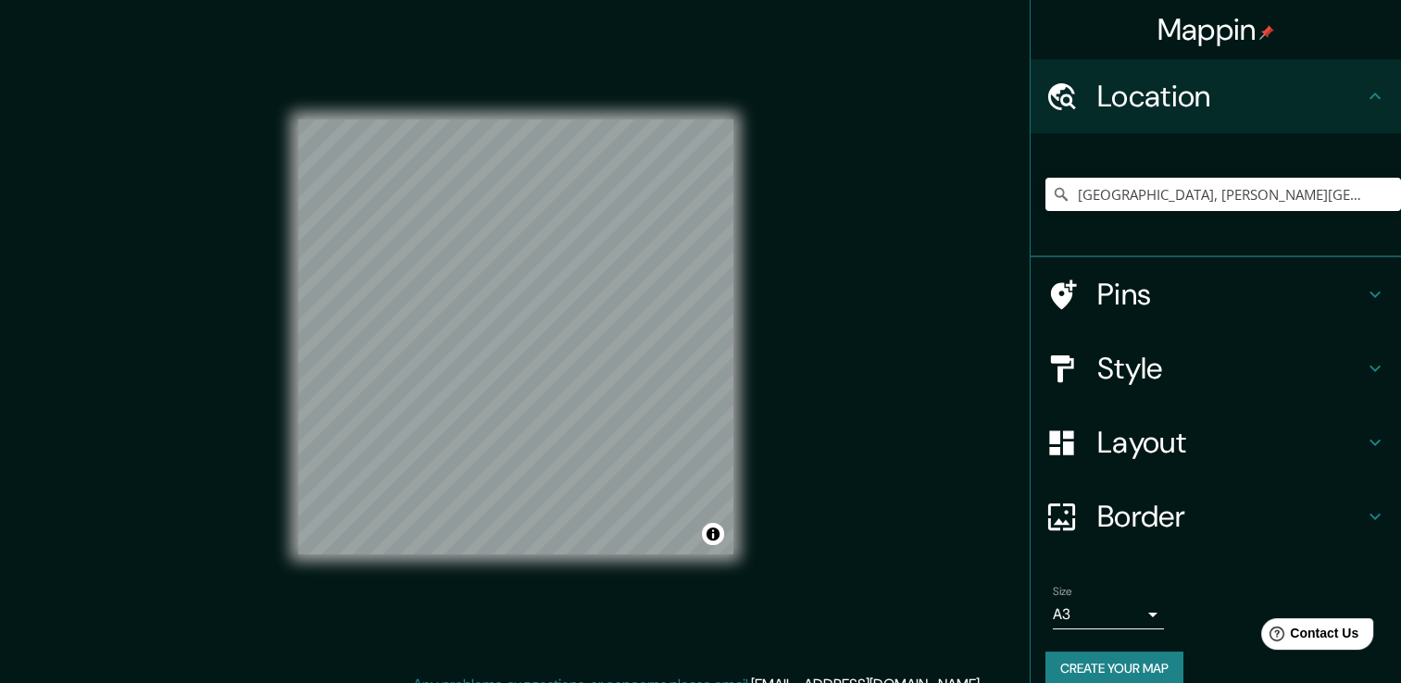
click at [657, 664] on div "© Mapbox © OpenStreetMap Improve this map" at bounding box center [515, 337] width 494 height 674
click at [494, 639] on div "© Mapbox © OpenStreetMap Improve this map" at bounding box center [515, 337] width 435 height 615
click at [1226, 367] on h4 "Style" at bounding box center [1230, 368] width 267 height 37
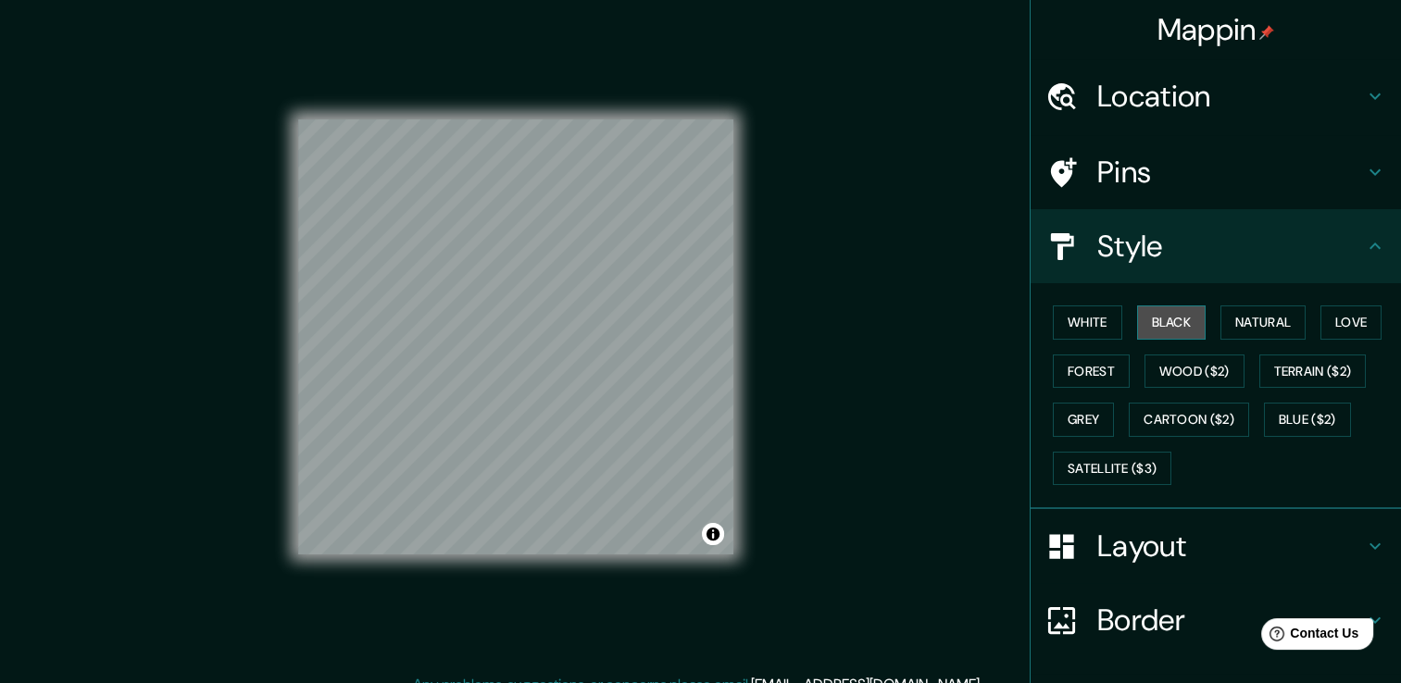
click at [1155, 320] on button "Black" at bounding box center [1171, 322] width 69 height 34
click at [1229, 263] on h4 "Style" at bounding box center [1230, 246] width 267 height 37
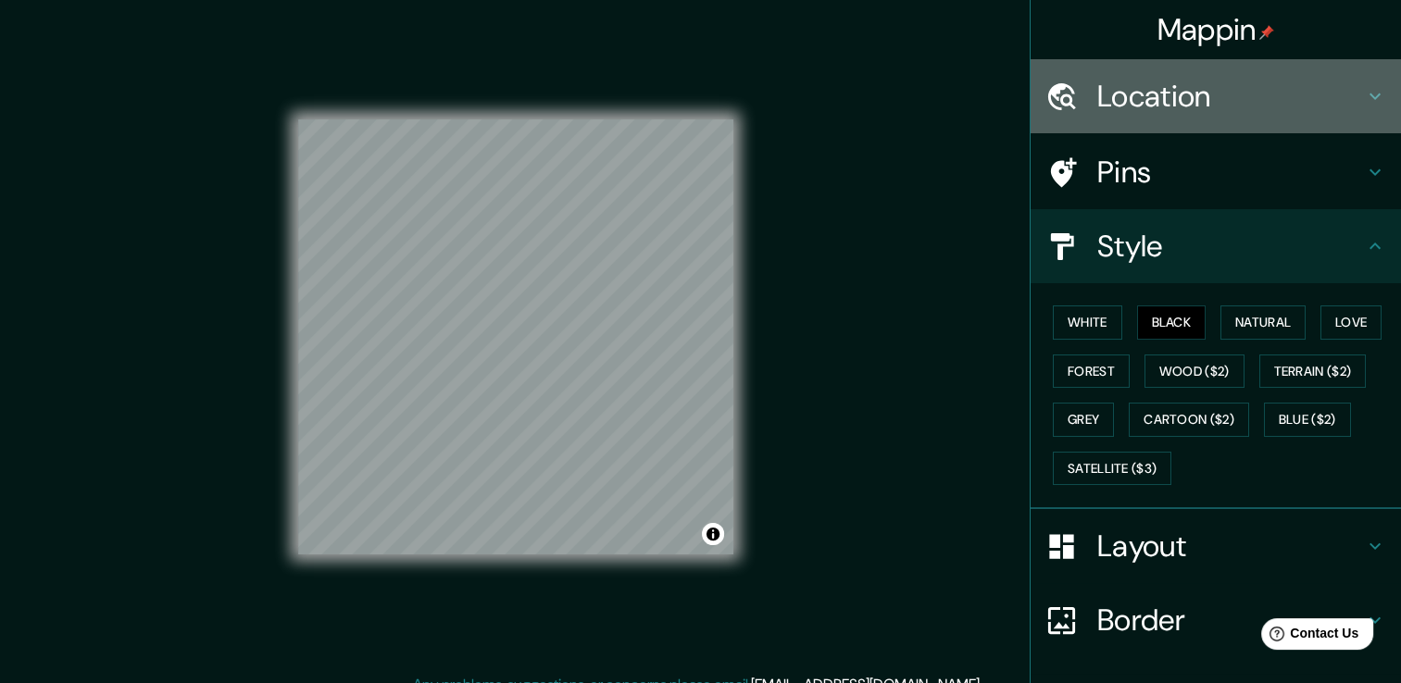
click at [1291, 71] on div "Location" at bounding box center [1215, 96] width 370 height 74
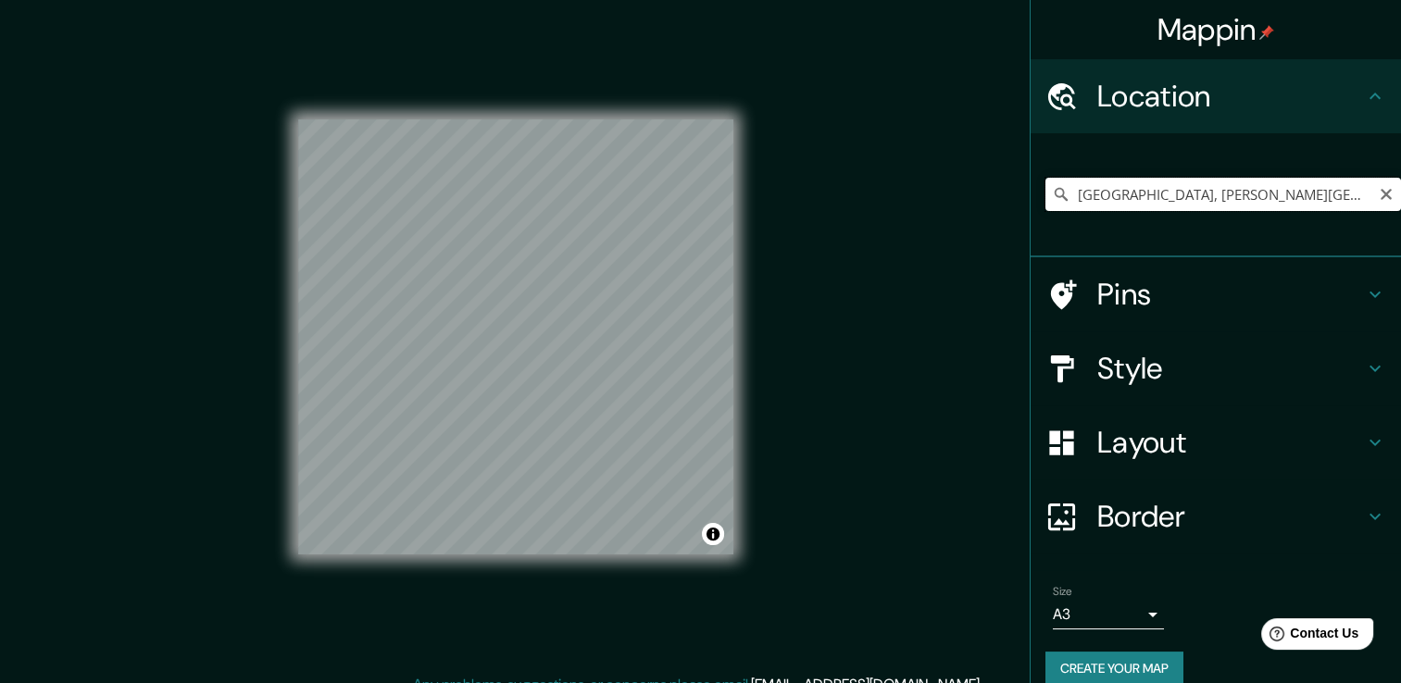
click at [1167, 207] on input "[GEOGRAPHIC_DATA], [PERSON_NAME][GEOGRAPHIC_DATA], [GEOGRAPHIC_DATA]" at bounding box center [1222, 194] width 355 height 33
click at [1235, 197] on input "[GEOGRAPHIC_DATA], [PERSON_NAME][GEOGRAPHIC_DATA], [GEOGRAPHIC_DATA]" at bounding box center [1222, 194] width 355 height 33
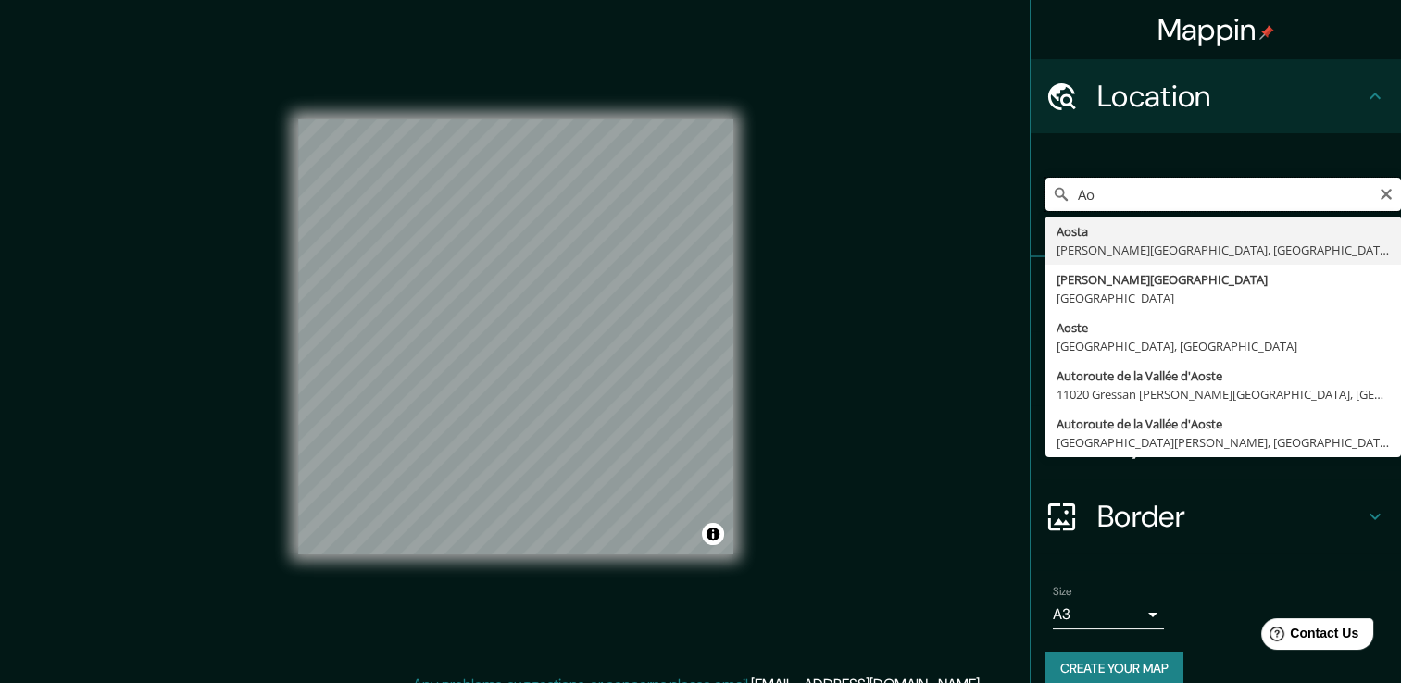
type input "A"
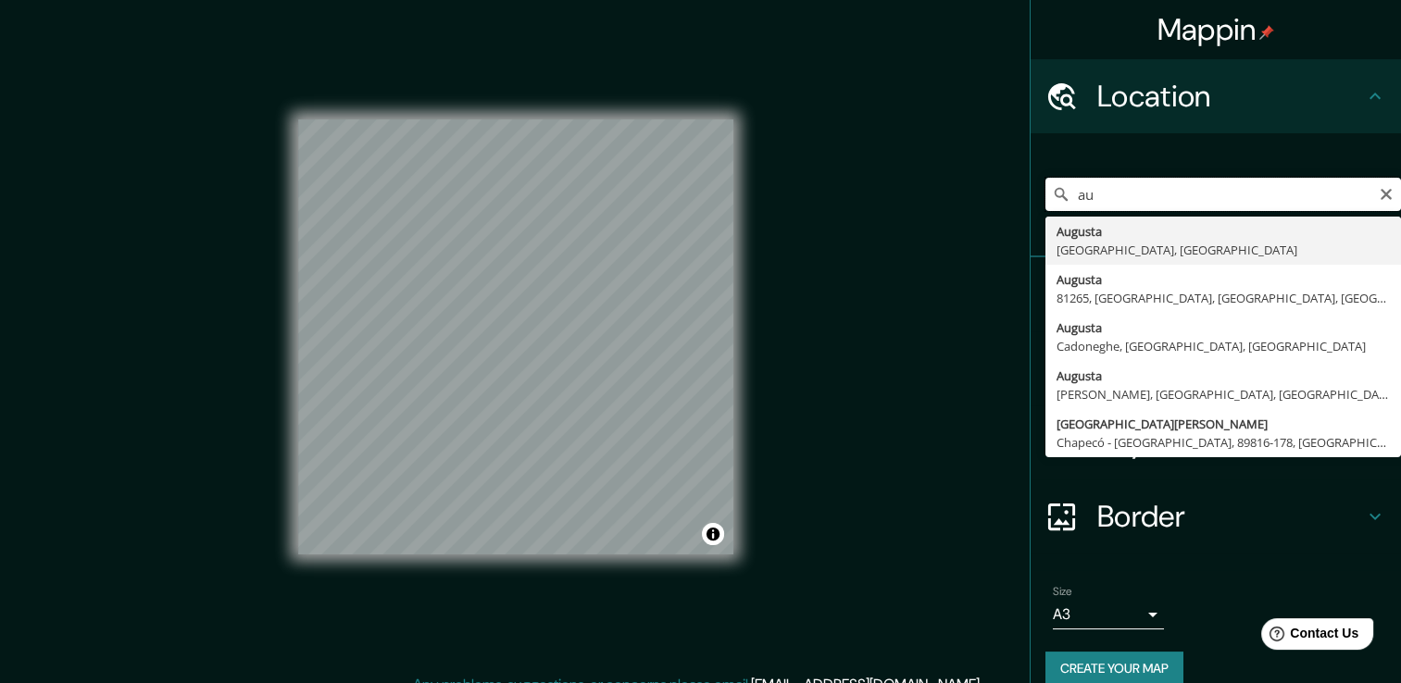
type input "a"
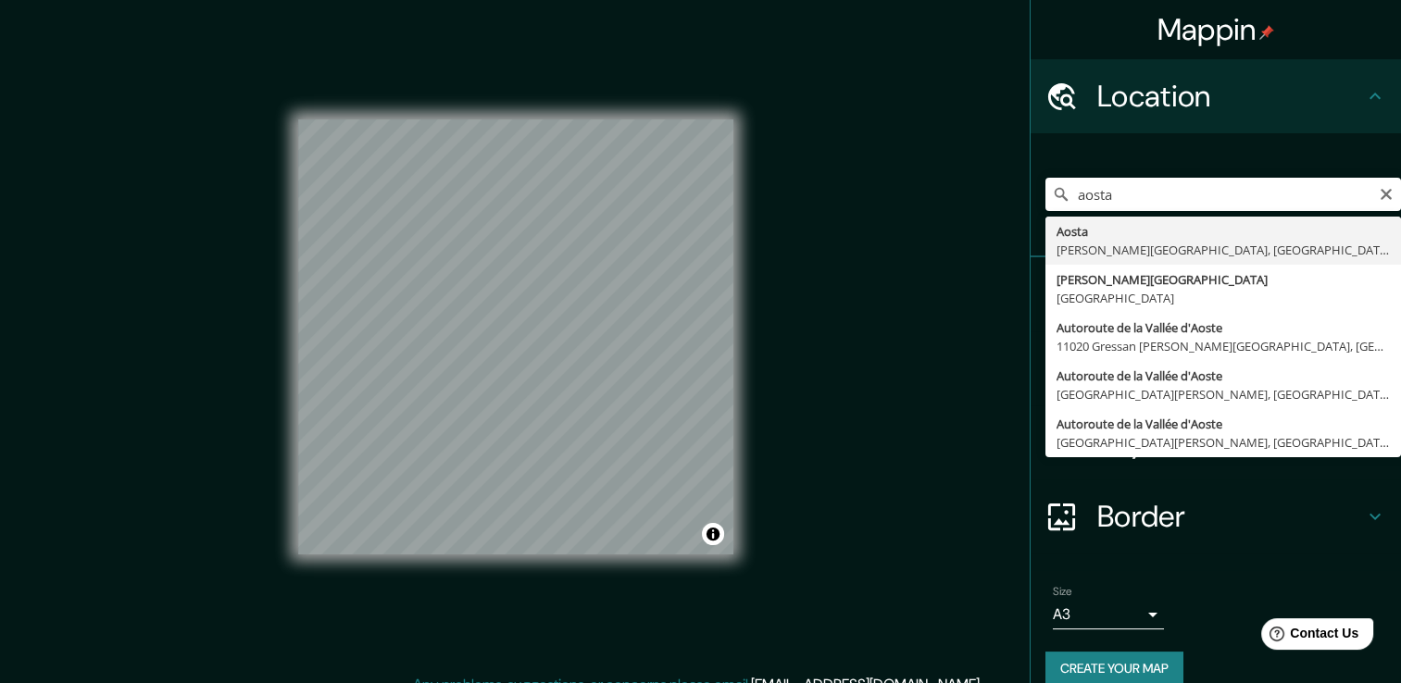
type input "[GEOGRAPHIC_DATA], [PERSON_NAME][GEOGRAPHIC_DATA], [GEOGRAPHIC_DATA]"
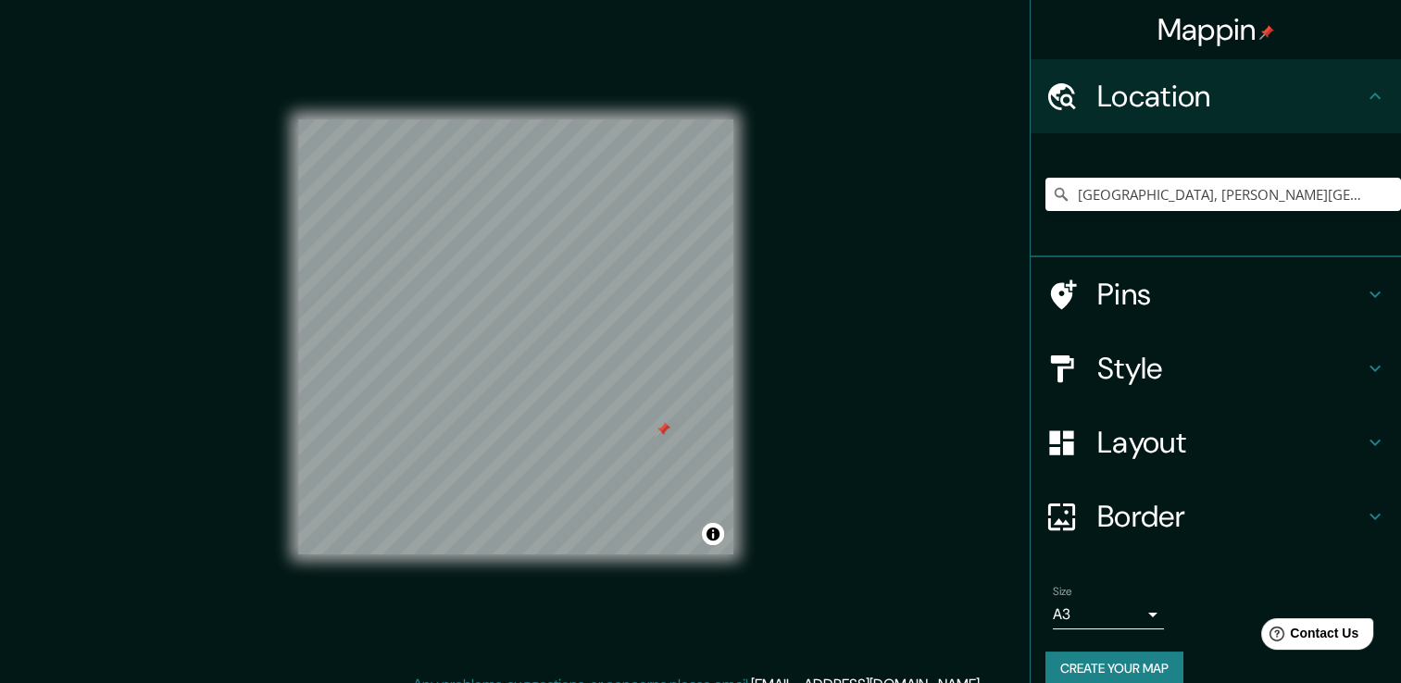
click at [655, 437] on div at bounding box center [662, 429] width 15 height 15
click at [1163, 665] on button "Create your map" at bounding box center [1114, 669] width 138 height 34
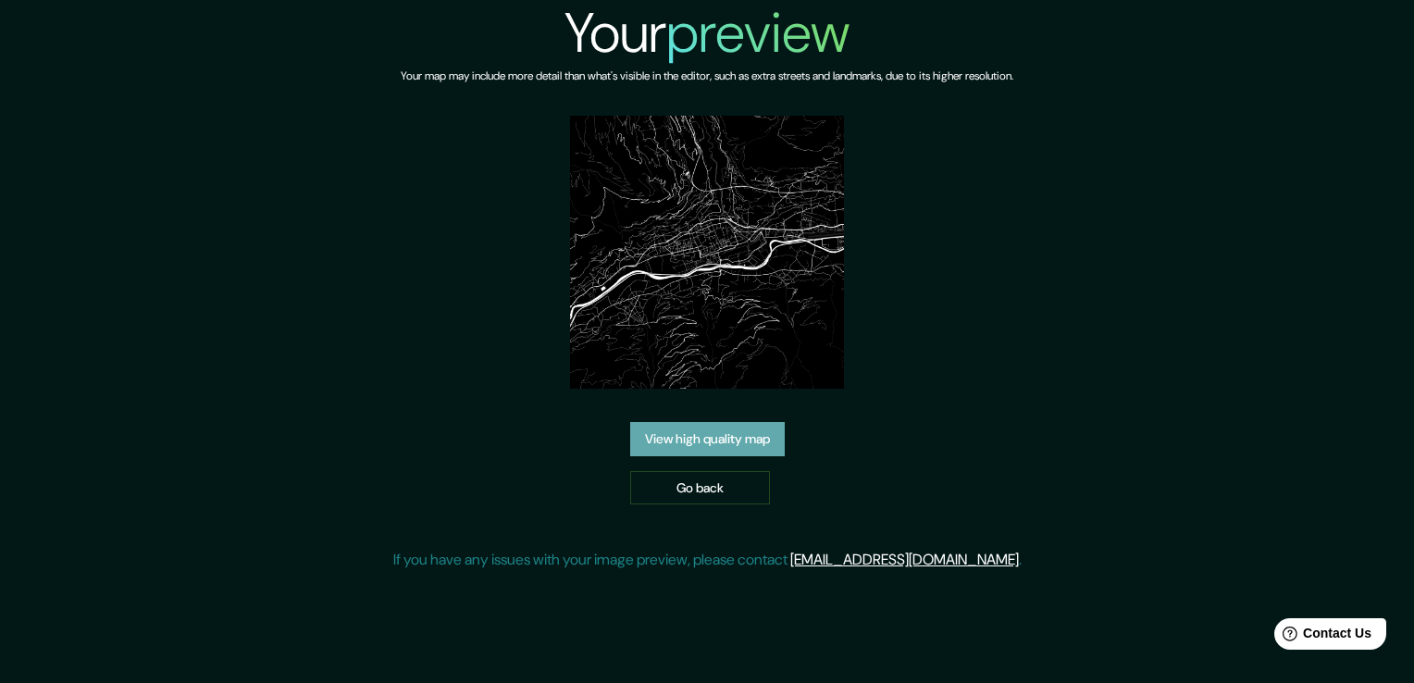
click at [679, 431] on link "View high quality map" at bounding box center [707, 439] width 155 height 34
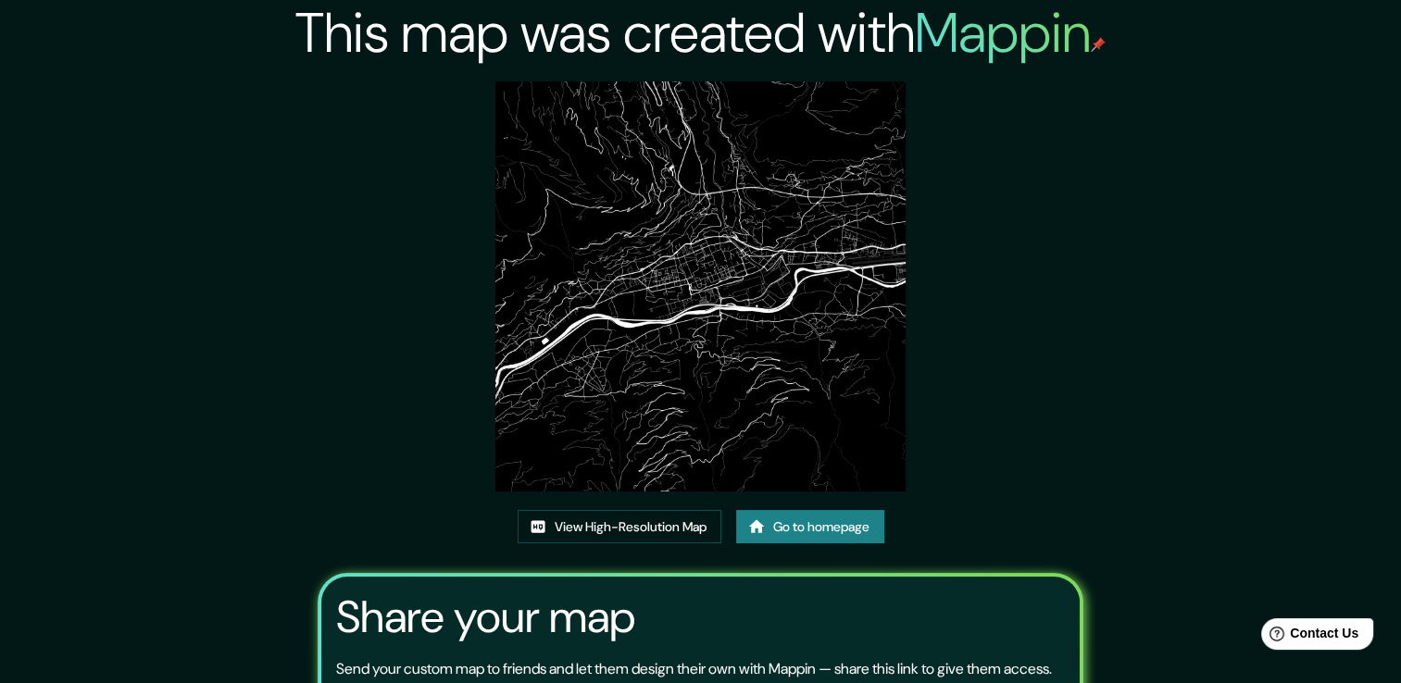
click at [711, 272] on img at bounding box center [700, 286] width 410 height 410
drag, startPoint x: 711, startPoint y: 272, endPoint x: 641, endPoint y: 358, distance: 111.2
click at [641, 358] on img at bounding box center [700, 286] width 410 height 410
click at [639, 531] on link "View High-Resolution Map" at bounding box center [619, 527] width 204 height 34
